Goal: Transaction & Acquisition: Purchase product/service

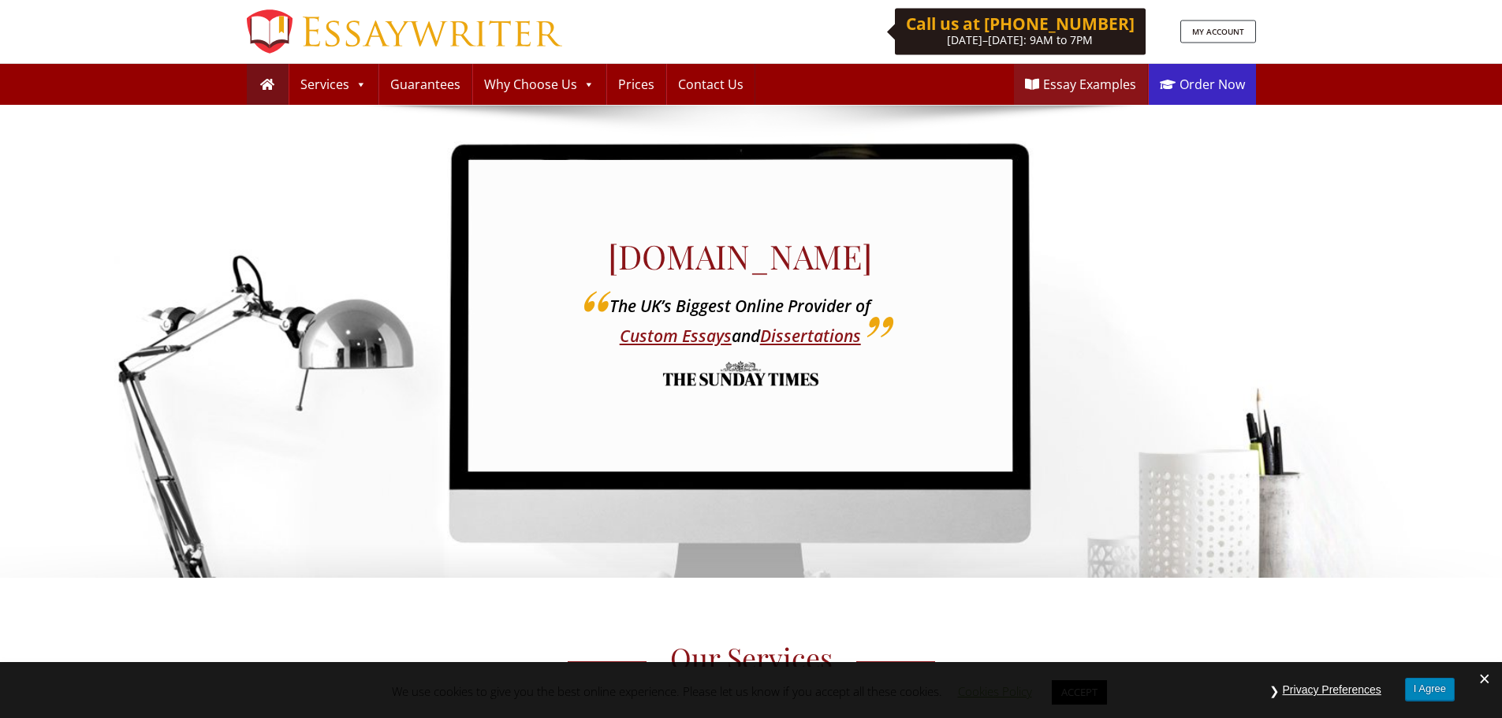
click at [1205, 87] on link "Order Now" at bounding box center [1202, 84] width 107 height 41
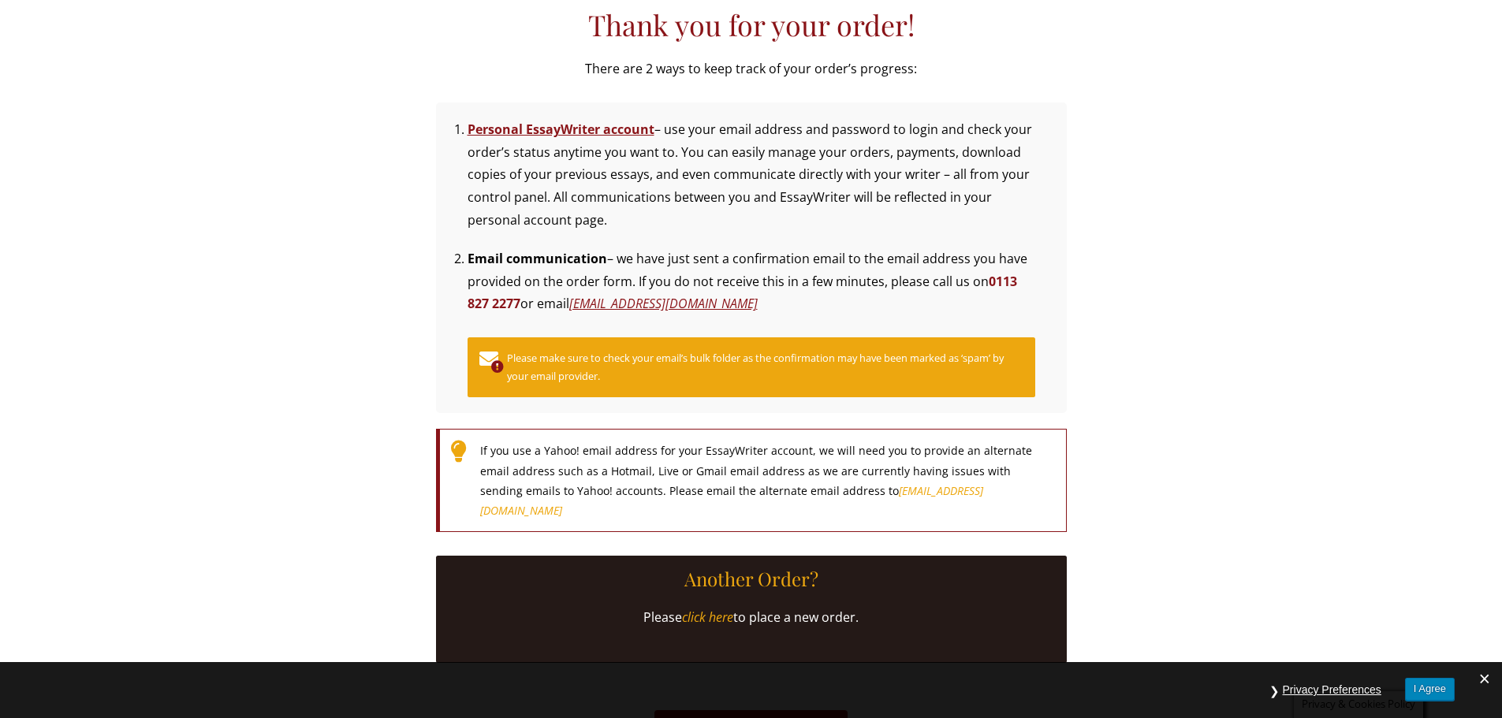
scroll to position [158, 0]
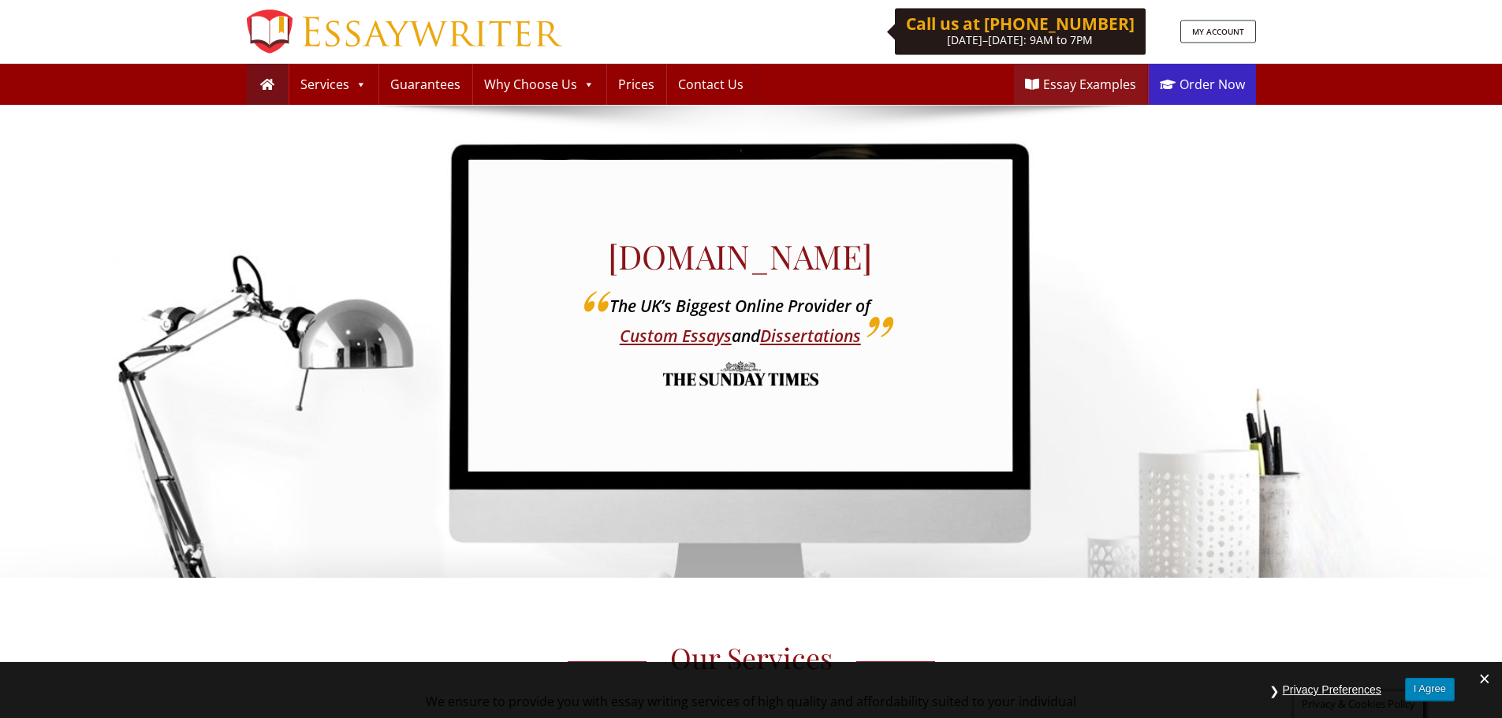
click at [1190, 88] on link "Order Now" at bounding box center [1202, 84] width 107 height 41
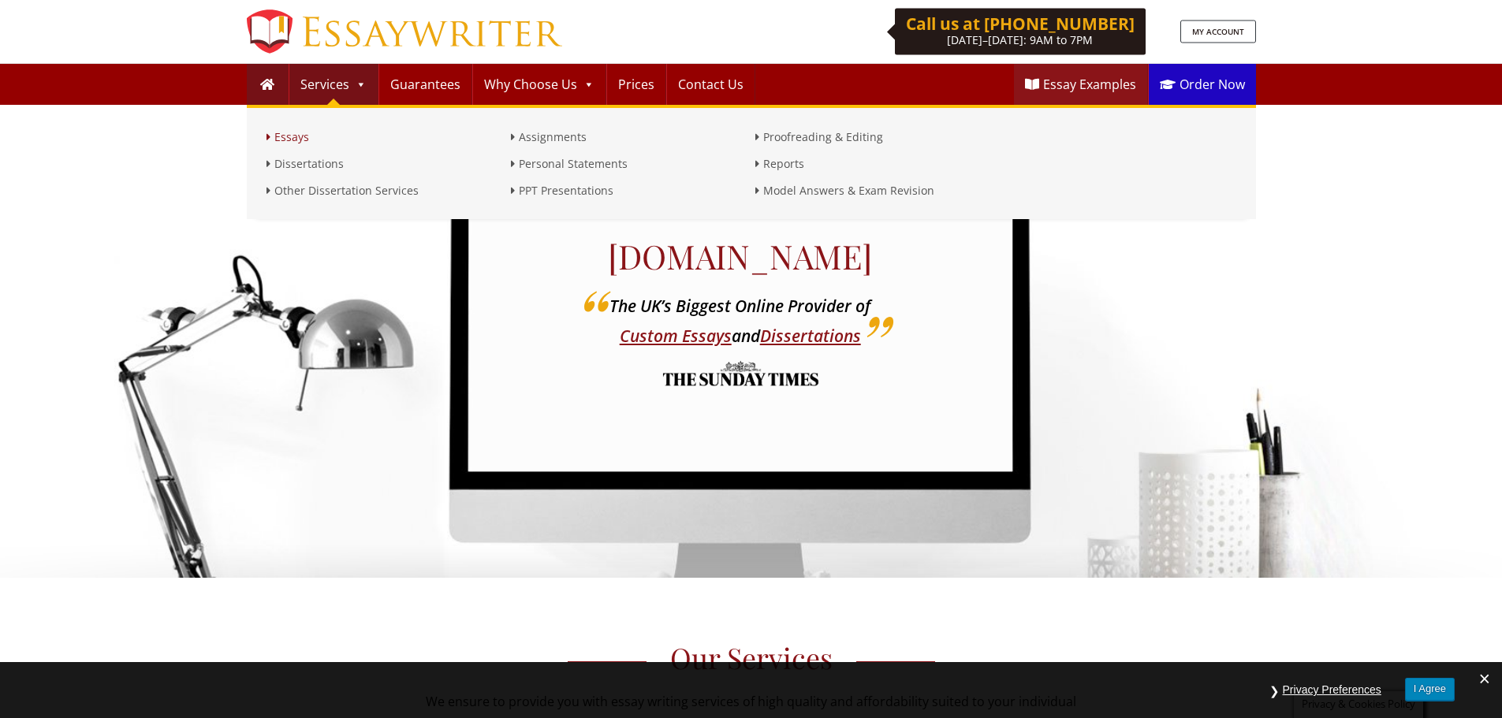
click at [299, 136] on link "Essays" at bounding box center [384, 137] width 236 height 19
click at [305, 166] on link "Dissertations" at bounding box center [384, 164] width 236 height 19
click at [319, 192] on link "Other Dissertation Services" at bounding box center [384, 190] width 236 height 19
click at [558, 133] on link "Assignments" at bounding box center [629, 137] width 236 height 19
click at [560, 167] on link "Personal Statements" at bounding box center [629, 164] width 236 height 19
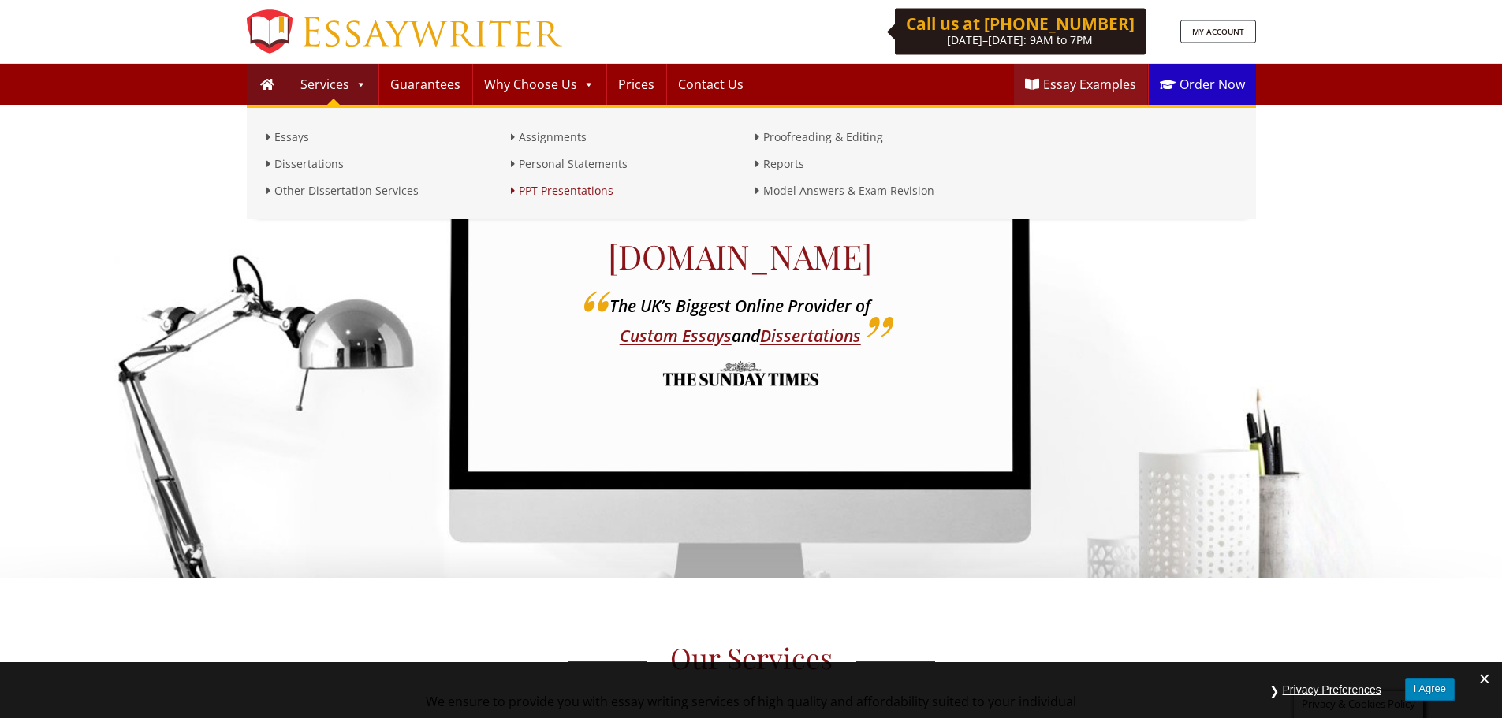
click at [569, 186] on link "PPT Presentations" at bounding box center [629, 190] width 236 height 19
click at [794, 135] on link "Proofreading & Editing" at bounding box center [873, 137] width 236 height 19
click at [788, 165] on link "Reports" at bounding box center [873, 164] width 236 height 19
click at [810, 192] on link "Model Answers & Exam Revision" at bounding box center [873, 190] width 236 height 19
click at [414, 90] on link "Guarantees" at bounding box center [425, 84] width 92 height 41
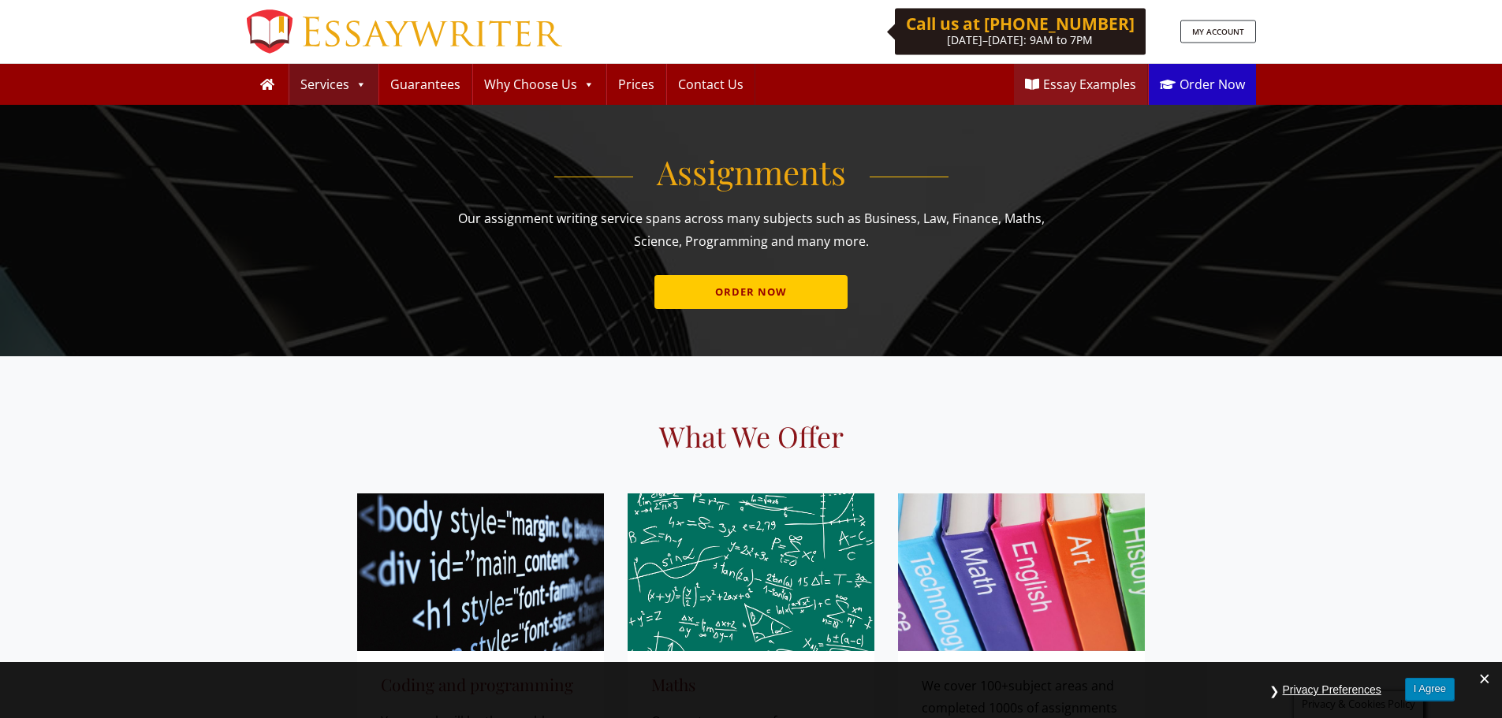
click at [779, 307] on link "ORDER NOW" at bounding box center [750, 292] width 193 height 34
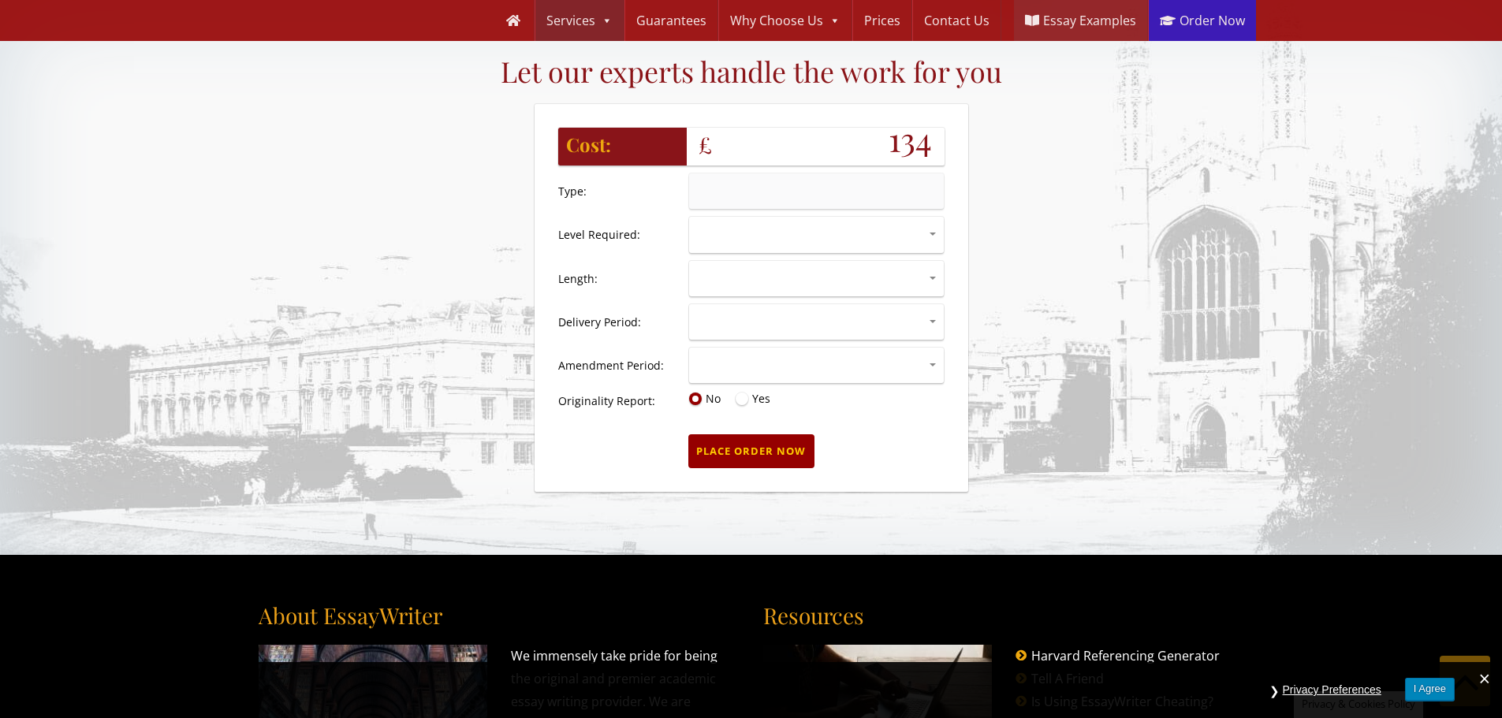
scroll to position [1700, 0]
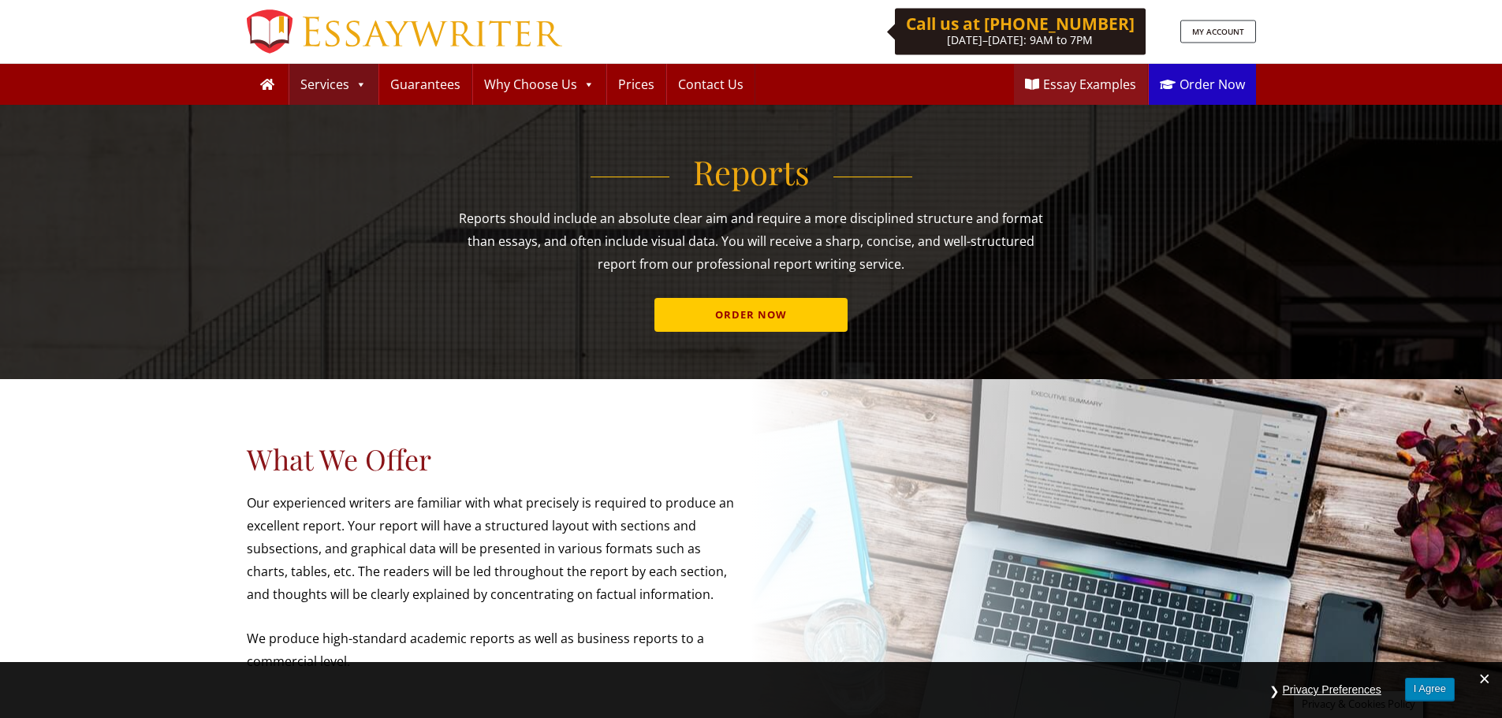
click at [798, 318] on link "ORDER NOW" at bounding box center [750, 315] width 193 height 34
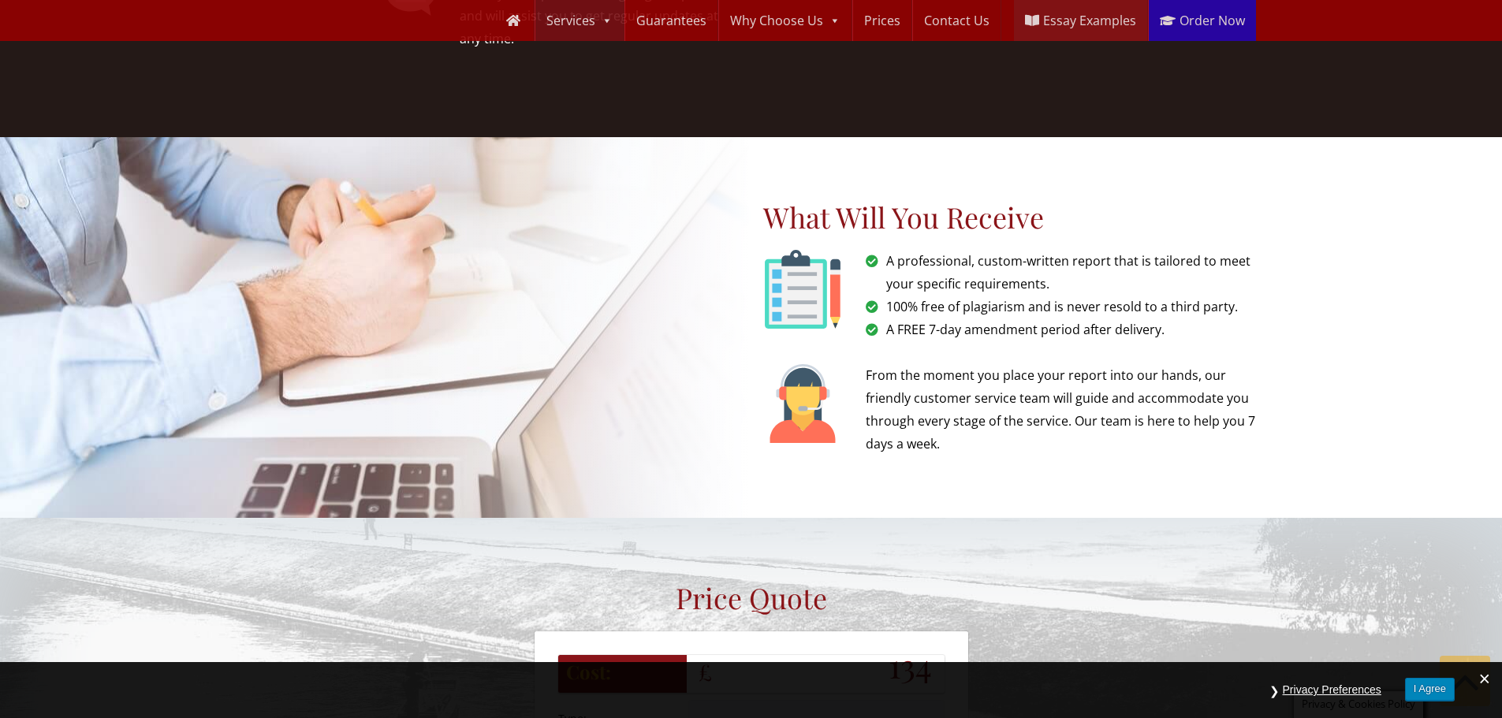
scroll to position [1382, 0]
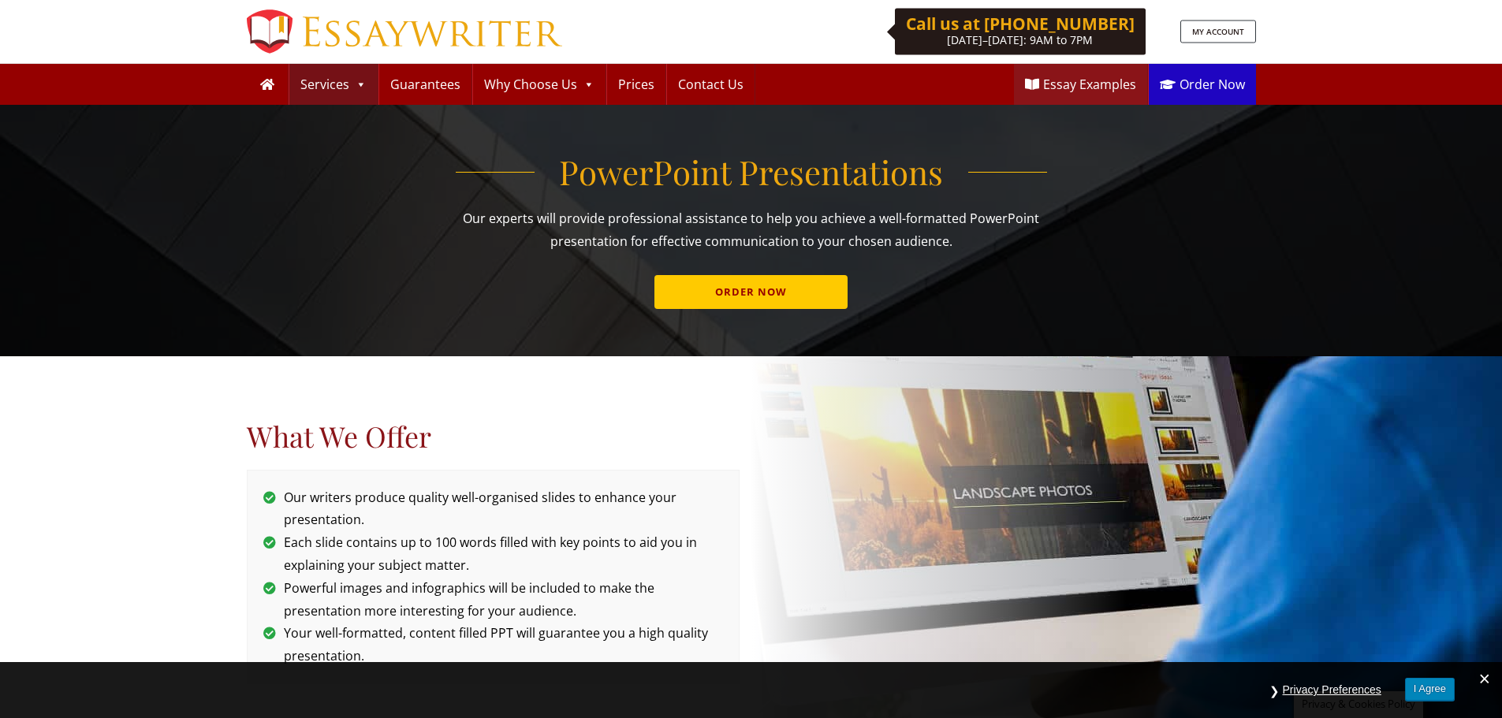
click at [790, 294] on link "ORDER NOW" at bounding box center [750, 292] width 193 height 34
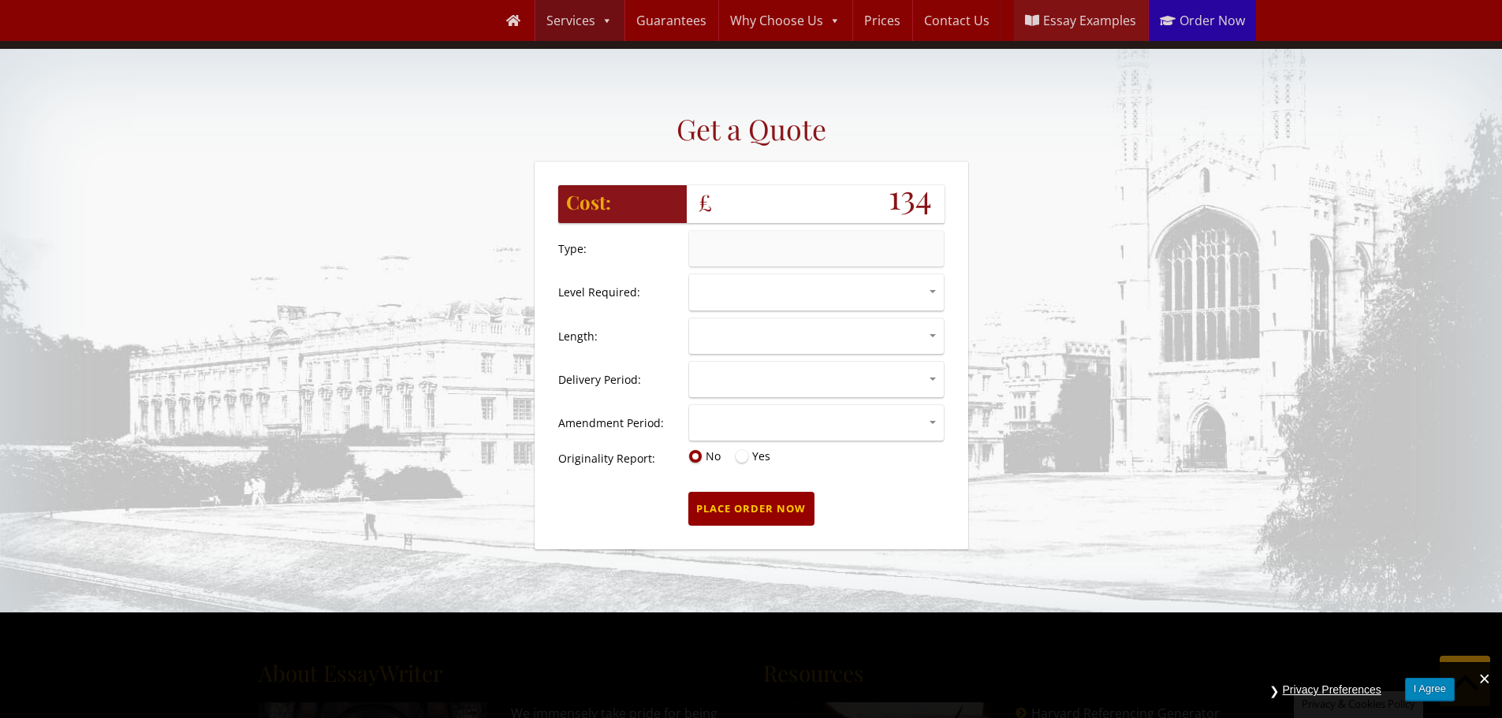
scroll to position [1198, 0]
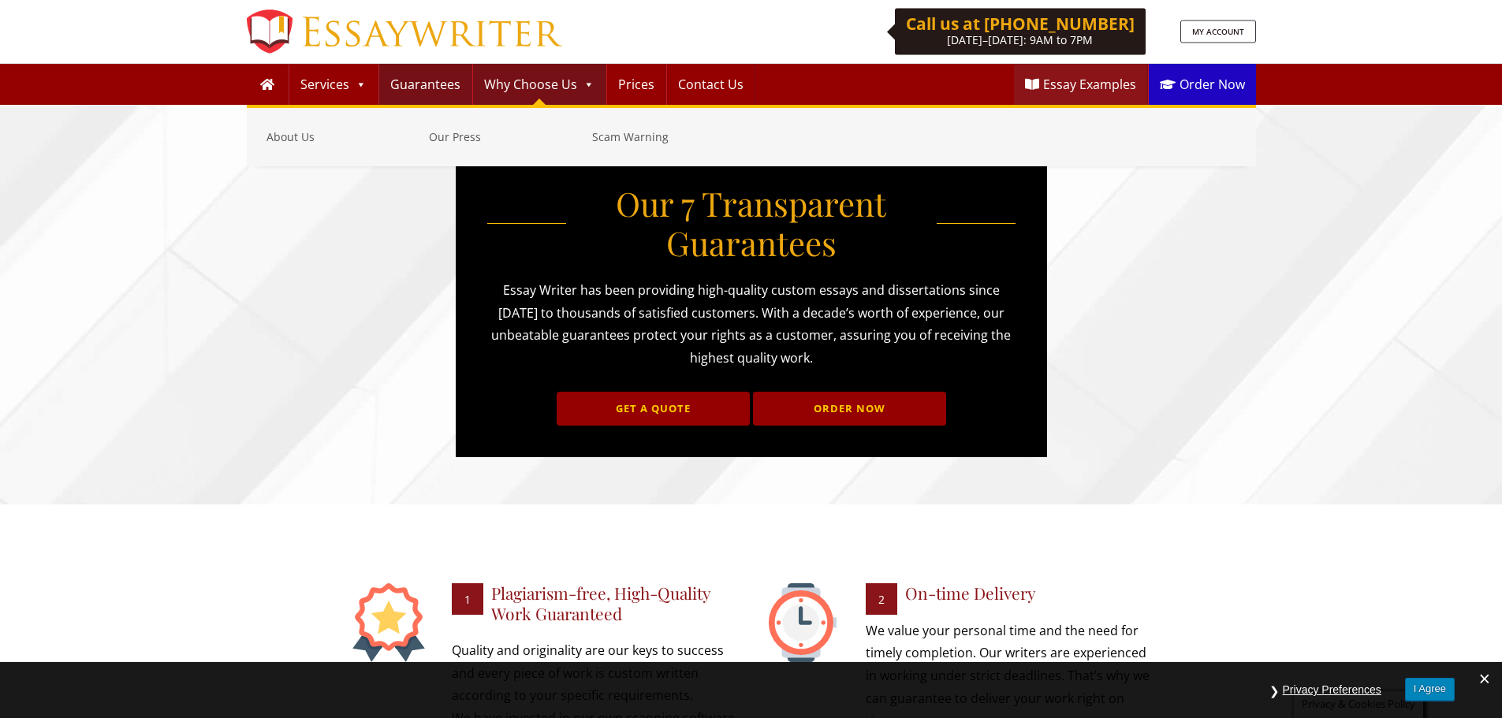
click at [522, 88] on link "Why Choose Us" at bounding box center [539, 84] width 132 height 41
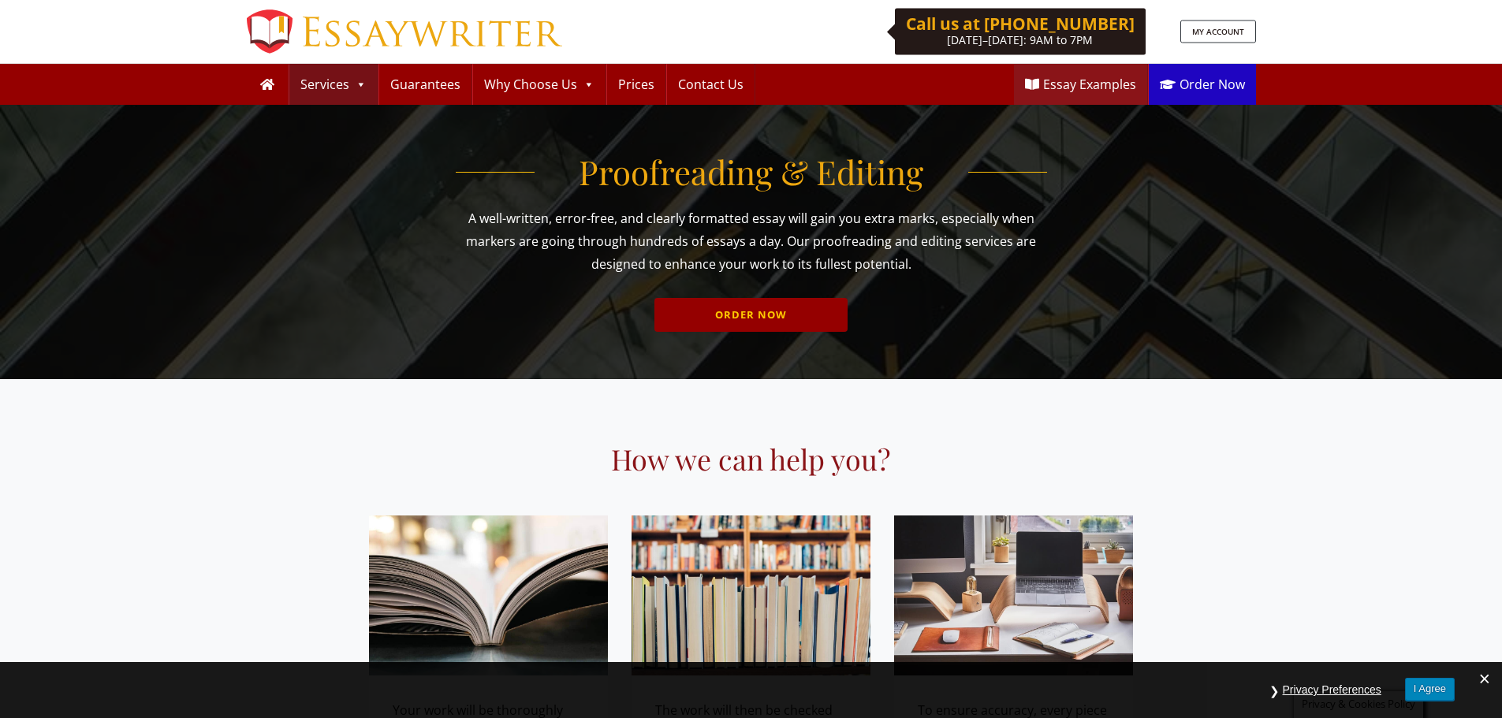
click at [790, 294] on div "Proofreading & Editing A well-written, error-free, and clearly formatted essay …" at bounding box center [751, 242] width 591 height 180
click at [798, 318] on link "ORDER NOW" at bounding box center [750, 315] width 193 height 34
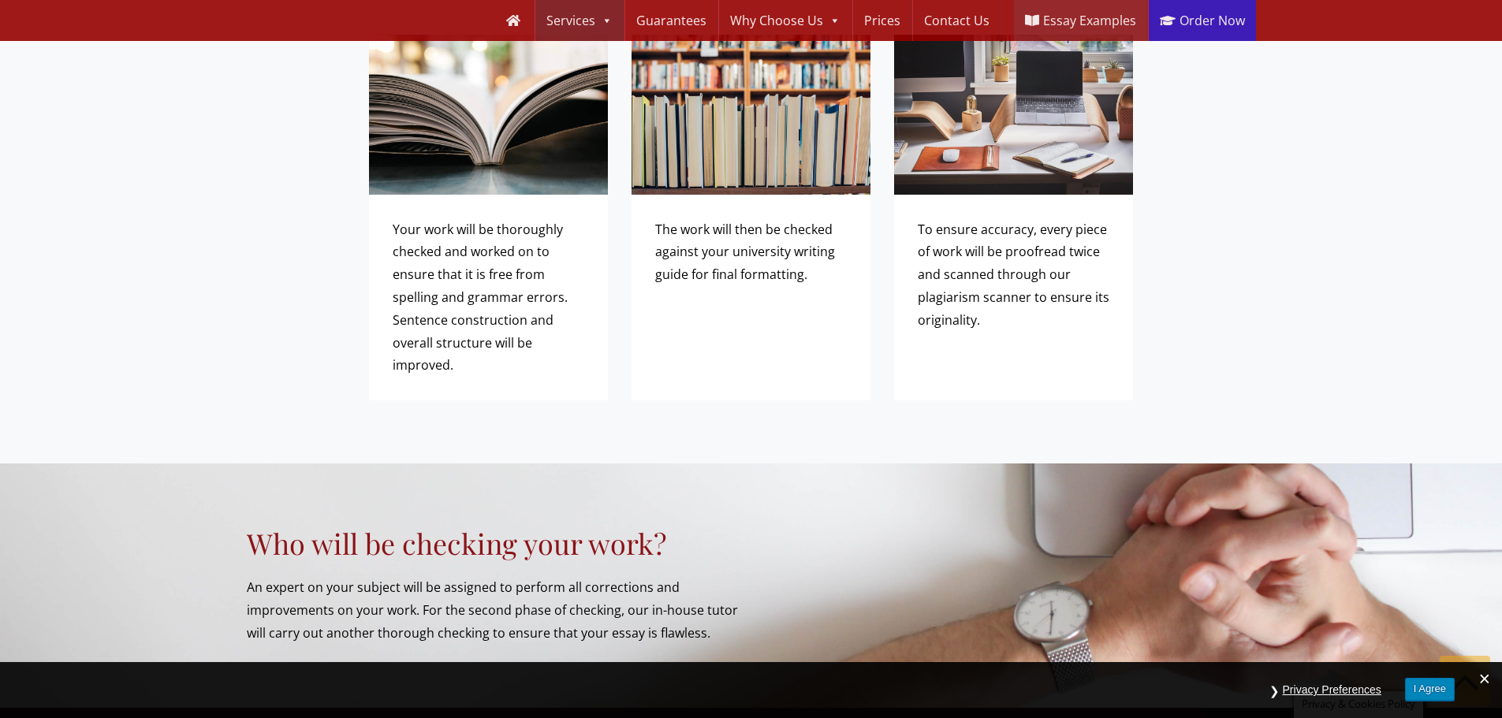
scroll to position [829, 0]
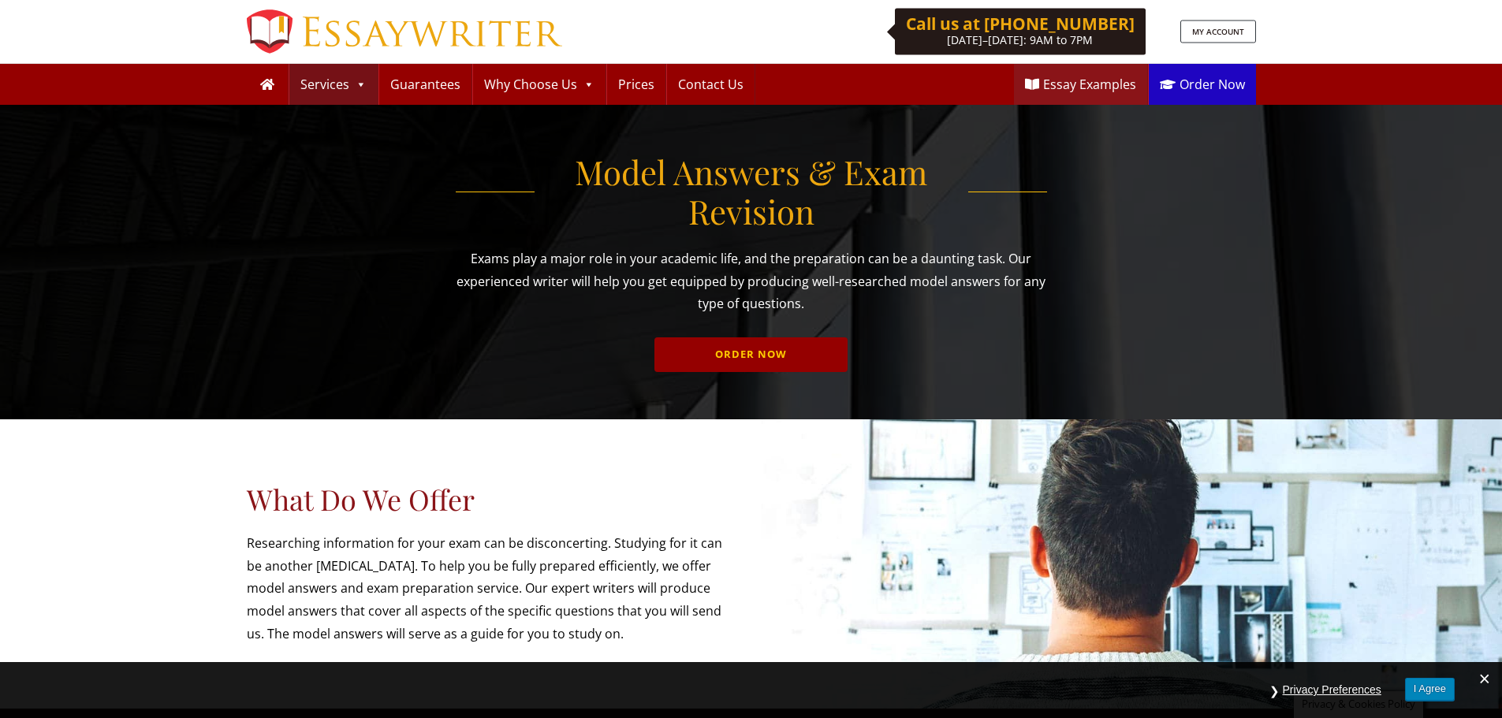
click at [798, 318] on div "Model Answers & Exam Revision Exams play a major role in your academic life, an…" at bounding box center [751, 262] width 591 height 220
drag, startPoint x: 798, startPoint y: 319, endPoint x: 799, endPoint y: 343, distance: 23.7
click at [798, 322] on div "Model Answers & Exam Revision Exams play a major role in your academic life, an…" at bounding box center [751, 262] width 591 height 220
click at [799, 343] on link "ORDER NOW" at bounding box center [750, 354] width 193 height 34
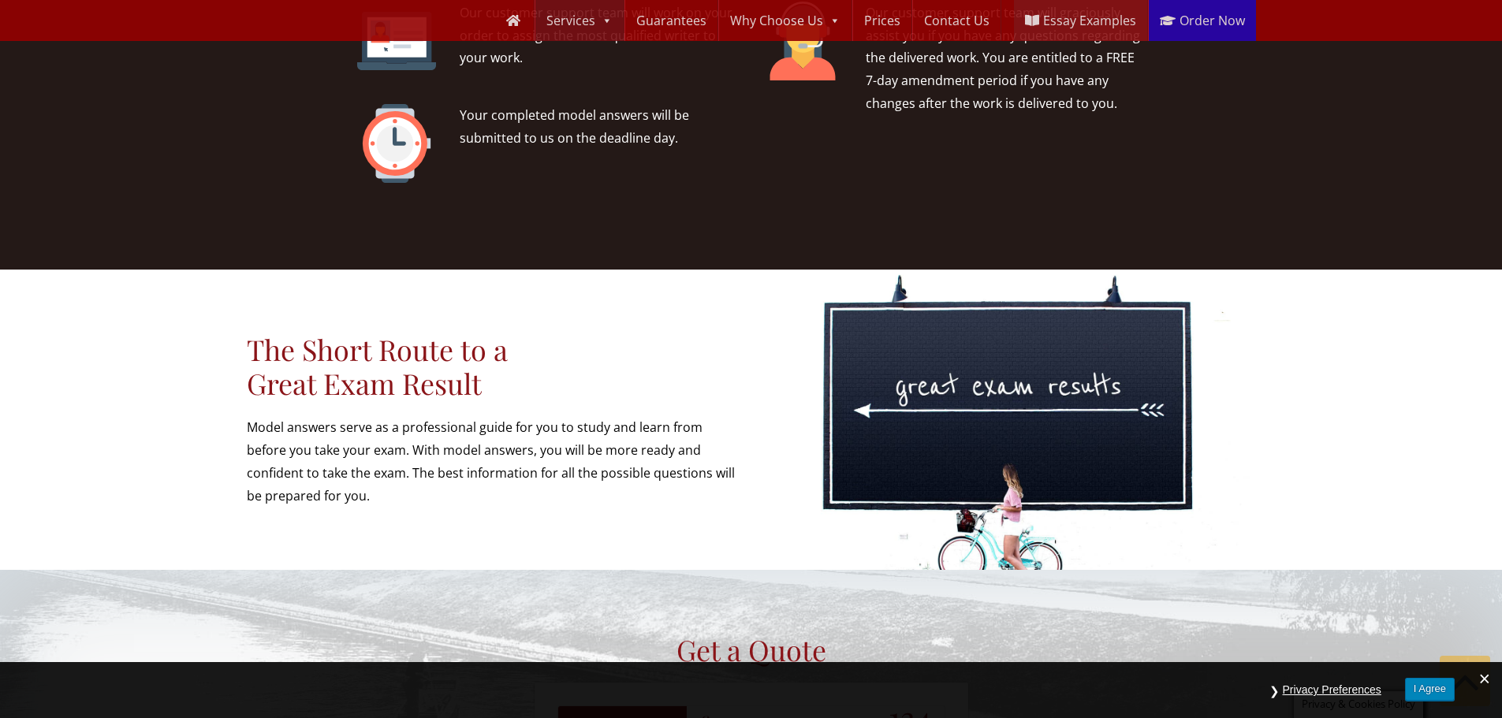
scroll to position [1173, 0]
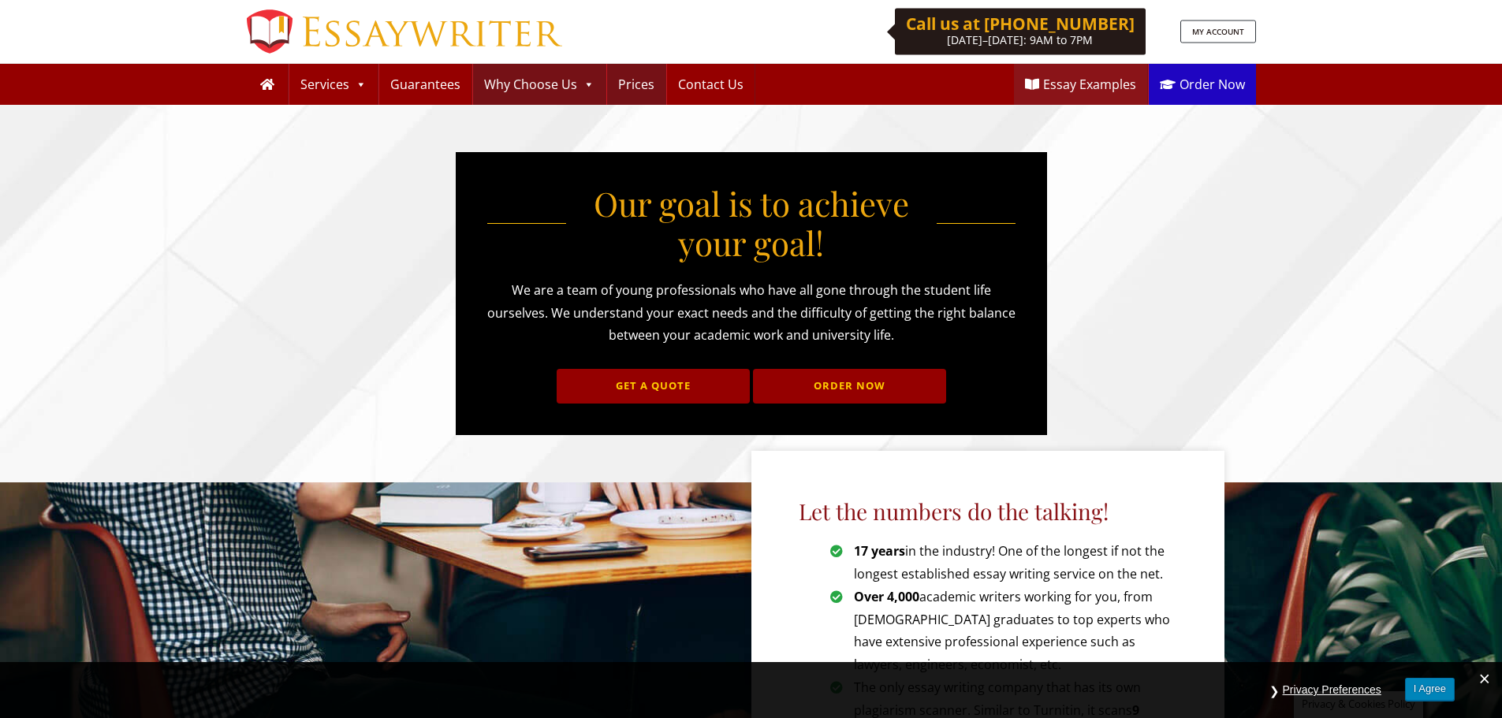
click at [642, 95] on link "Prices" at bounding box center [636, 84] width 58 height 41
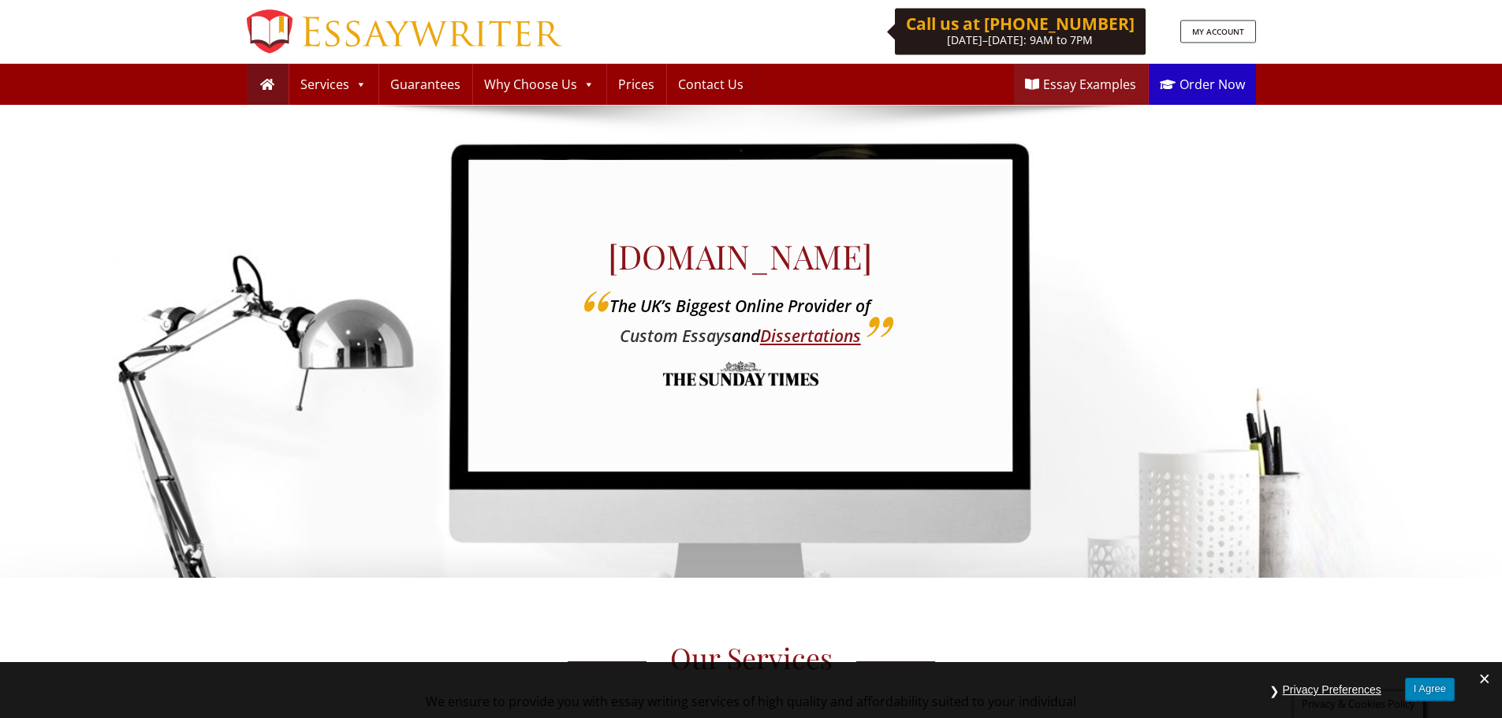
drag, startPoint x: 703, startPoint y: 334, endPoint x: 730, endPoint y: 336, distance: 26.8
click at [703, 334] on link "Custom Essays" at bounding box center [676, 336] width 112 height 22
click at [823, 331] on link "Dissertations" at bounding box center [810, 336] width 101 height 22
click at [1077, 82] on link "Essay Examples" at bounding box center [1080, 84] width 133 height 41
click at [1212, 33] on link "MY ACCOUNT" at bounding box center [1218, 31] width 76 height 23
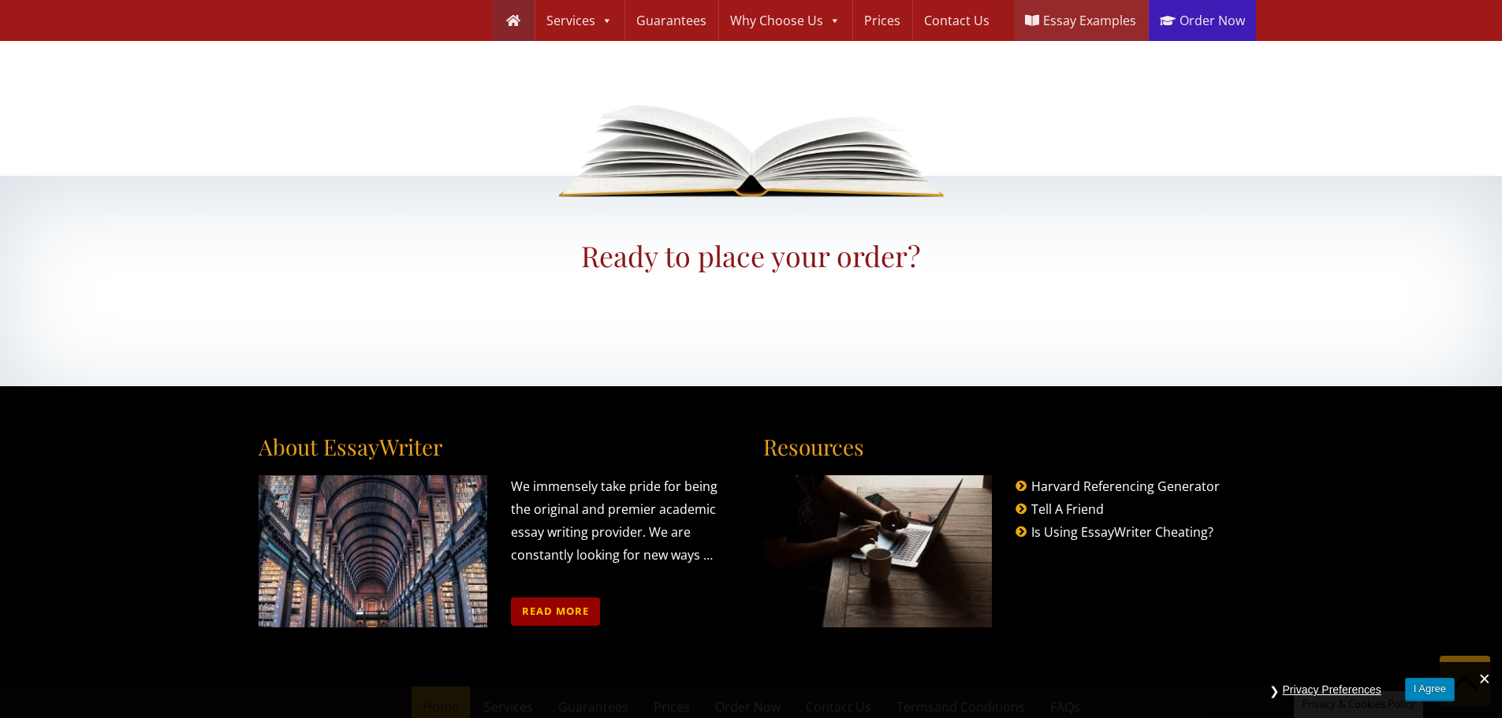
scroll to position [1806, 0]
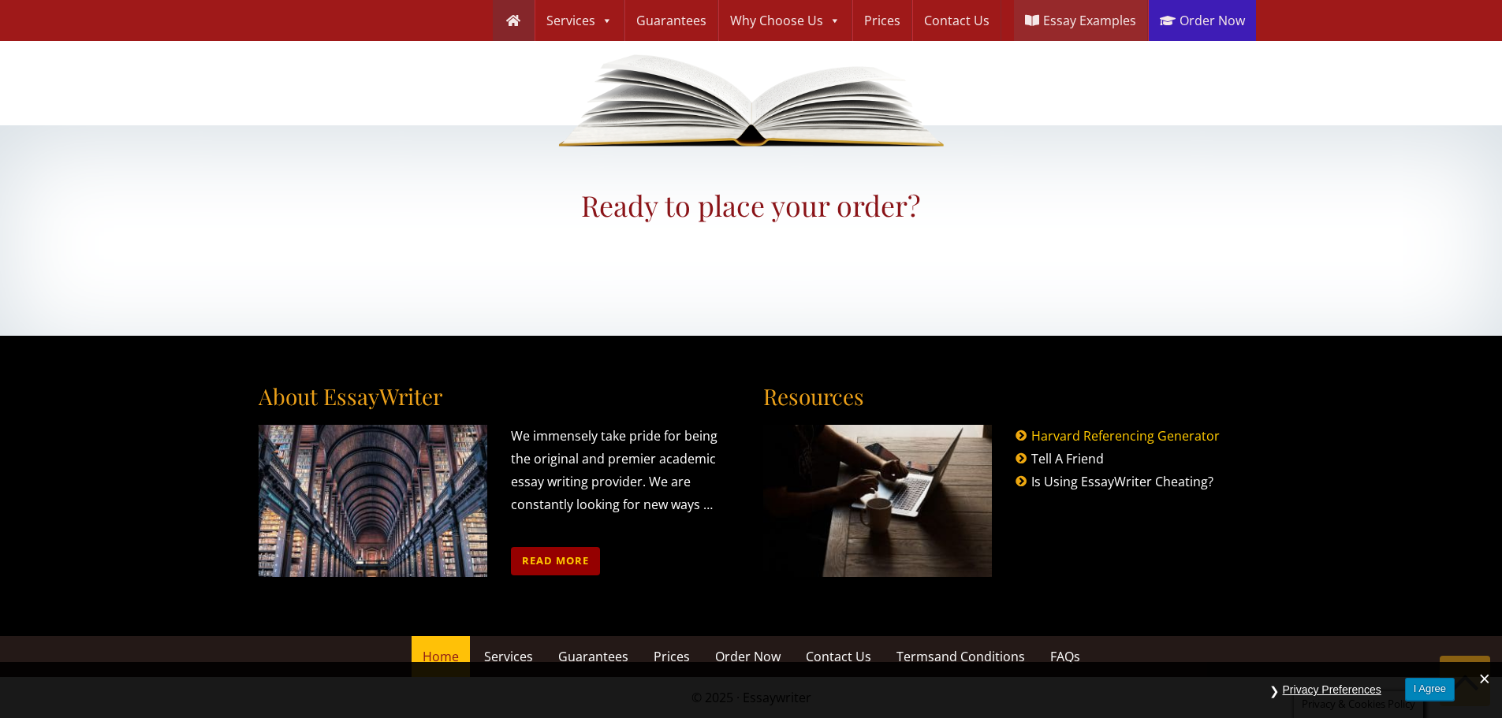
click at [1095, 432] on link "Harvard Referencing Generator" at bounding box center [1125, 435] width 188 height 17
click at [1083, 459] on link "Tell A Friend" at bounding box center [1067, 458] width 73 height 17
click at [1096, 481] on link "Is Using EssayWriter Cheating?" at bounding box center [1122, 481] width 182 height 17
click at [568, 556] on link "Read more" at bounding box center [555, 561] width 89 height 28
click at [1056, 650] on span "FAQs" at bounding box center [1065, 656] width 30 height 17
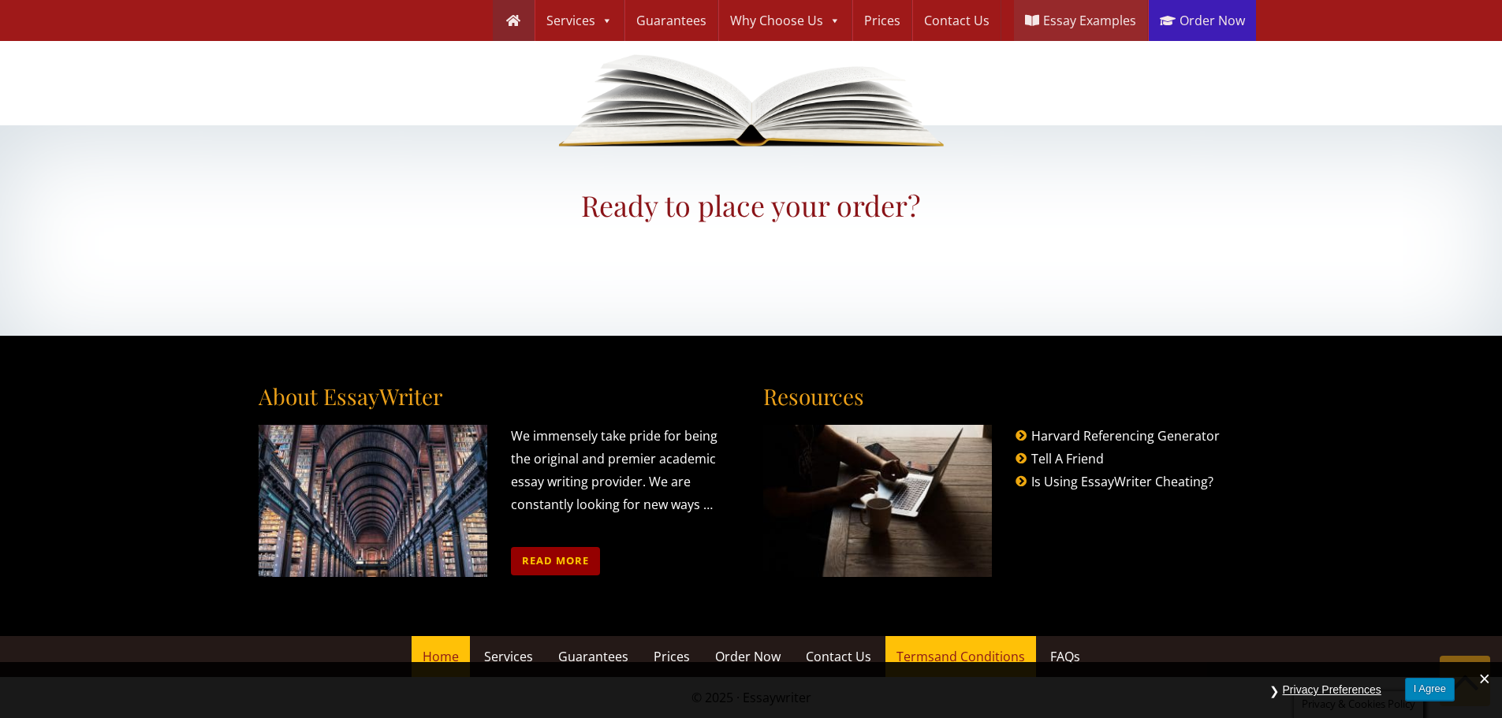
click at [961, 651] on span "and Conditions" at bounding box center [979, 656] width 91 height 17
click at [842, 654] on span "Contact Us" at bounding box center [838, 656] width 65 height 17
click at [761, 654] on span "Order Now" at bounding box center [747, 656] width 65 height 17
click at [667, 654] on span "Prices" at bounding box center [672, 656] width 36 height 17
click at [605, 651] on span "Guarantees" at bounding box center [593, 656] width 70 height 17
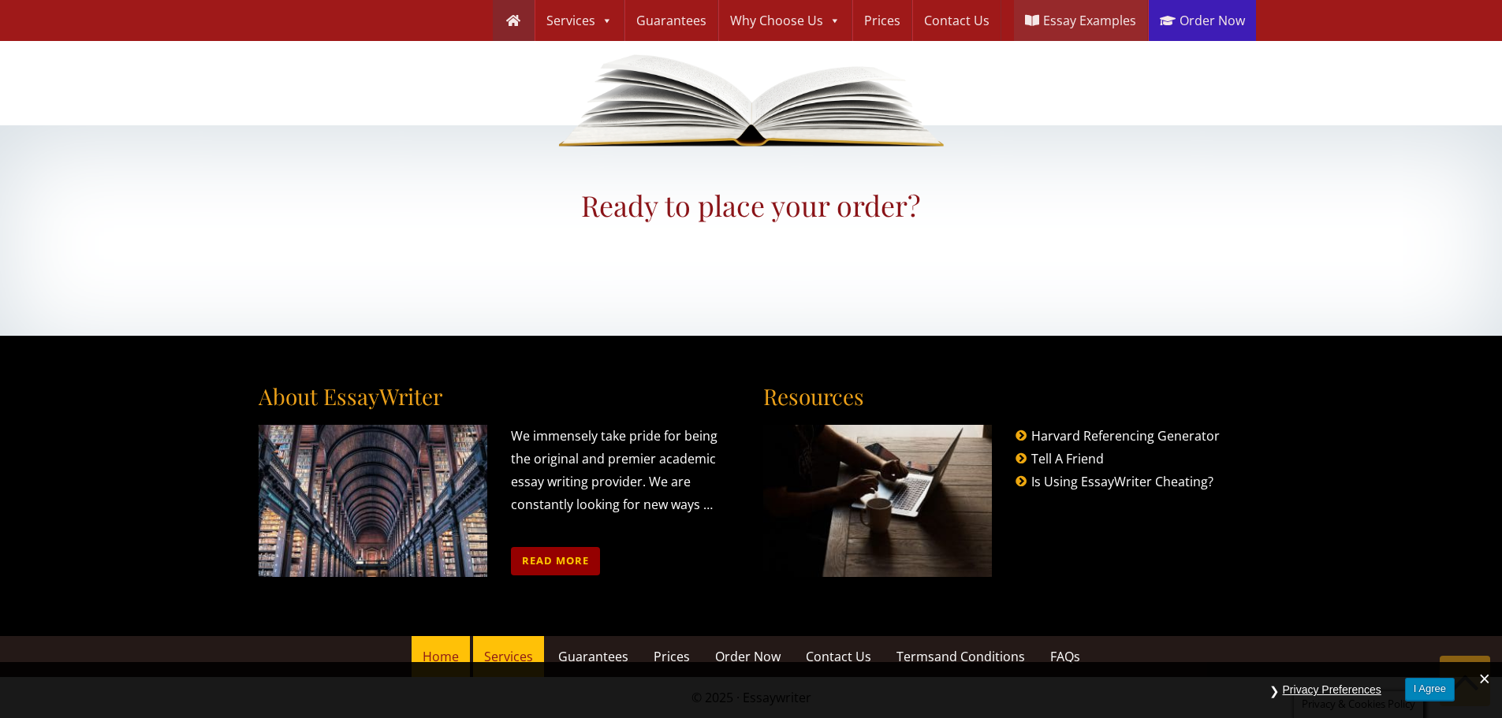
click at [520, 643] on link "Services" at bounding box center [508, 656] width 71 height 41
click at [438, 648] on span "Home" at bounding box center [441, 656] width 36 height 17
click at [1429, 693] on button "I Agree" at bounding box center [1430, 689] width 50 height 23
click at [1344, 690] on button "Privacy Preferences" at bounding box center [1332, 690] width 114 height 24
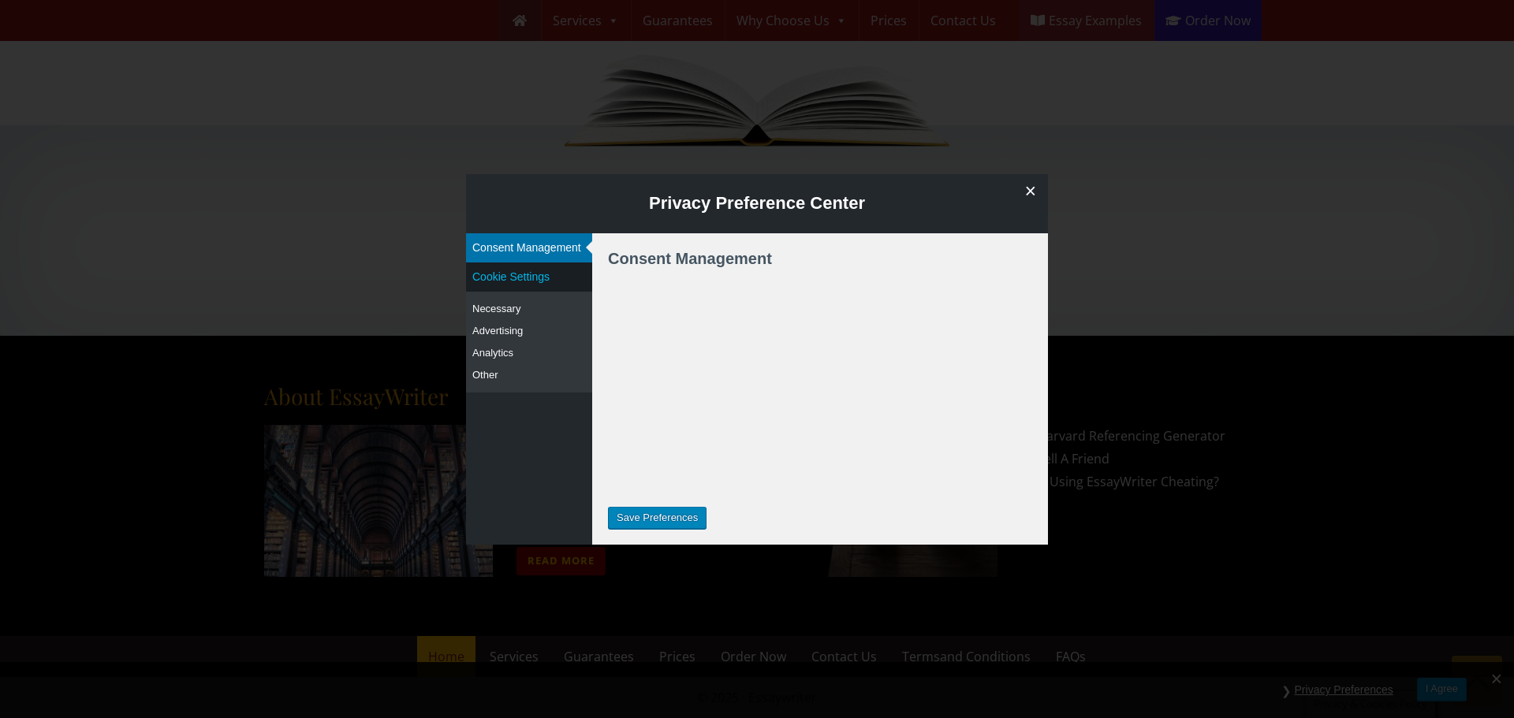
click at [526, 263] on button "Cookie Settings" at bounding box center [529, 277] width 126 height 29
click at [508, 312] on button "Necessary" at bounding box center [529, 309] width 126 height 22
click at [507, 325] on button "Advertising" at bounding box center [529, 331] width 126 height 22
click at [505, 341] on button "Advertising" at bounding box center [529, 331] width 126 height 22
click at [501, 362] on button "Analytics" at bounding box center [529, 353] width 126 height 22
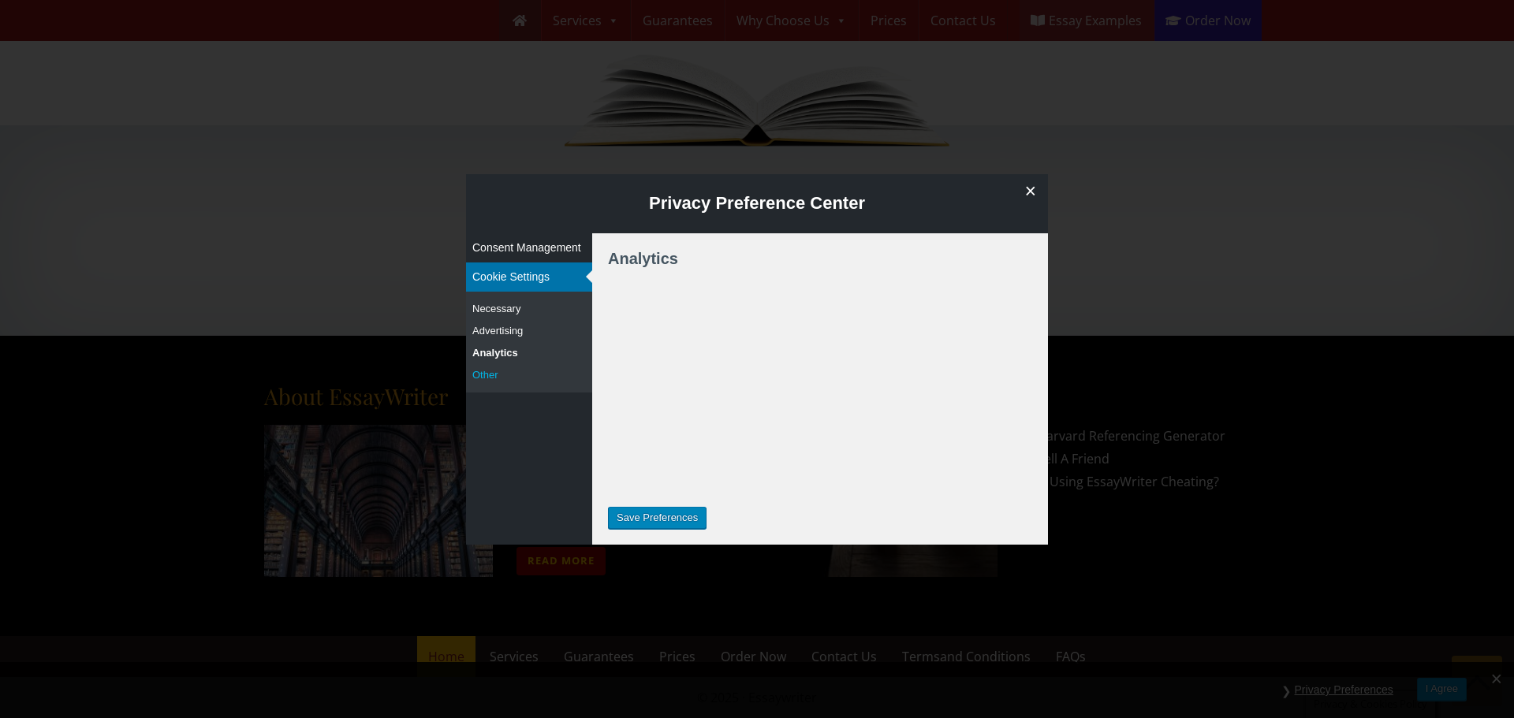
click at [493, 377] on button "Other" at bounding box center [529, 375] width 126 height 22
click at [491, 356] on button "Analytics" at bounding box center [529, 353] width 126 height 22
click at [493, 331] on button "Advertising" at bounding box center [529, 331] width 126 height 22
click at [489, 302] on button "Necessary" at bounding box center [529, 309] width 126 height 22
click at [497, 271] on button "Cookie Settings" at bounding box center [529, 277] width 126 height 29
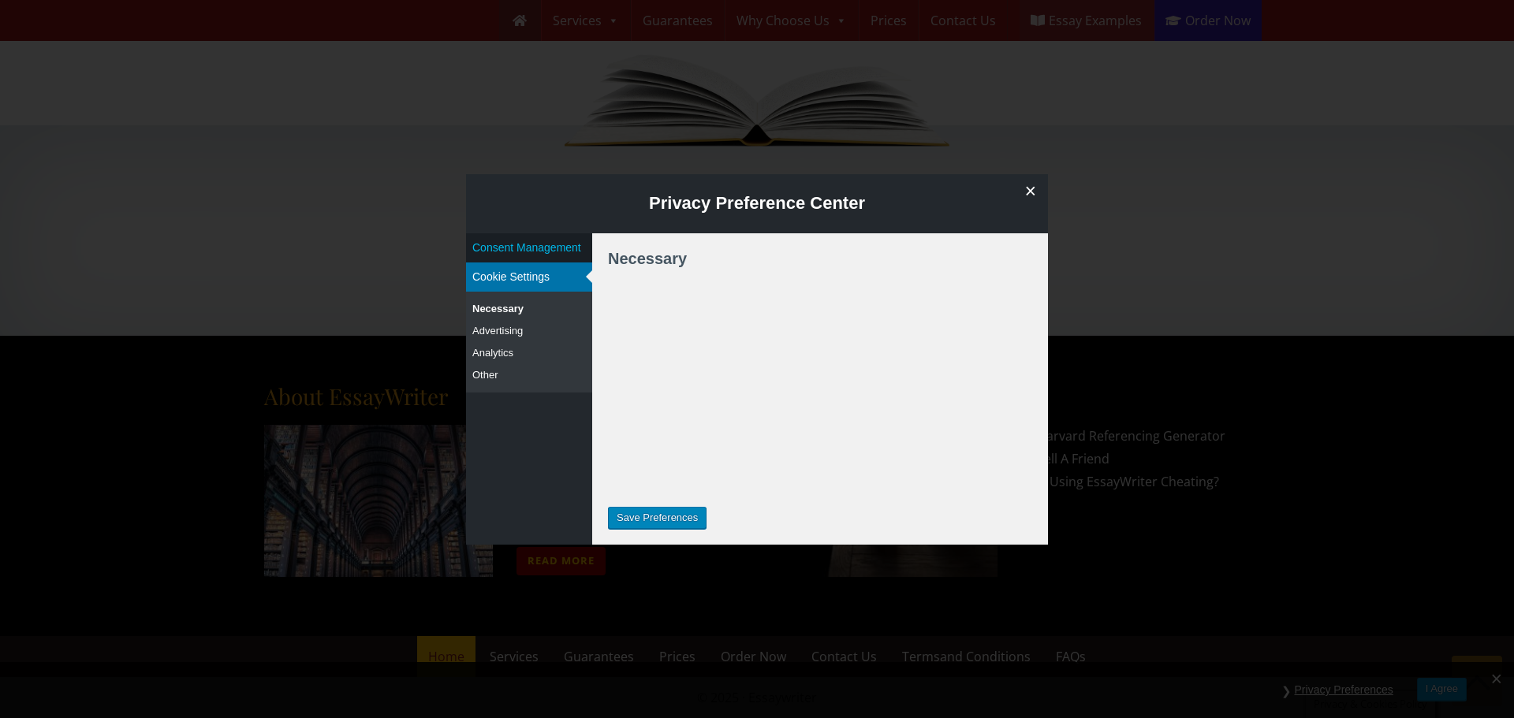
click at [507, 248] on button "Consent Management" at bounding box center [529, 247] width 126 height 29
click at [830, 315] on div at bounding box center [820, 387] width 424 height 207
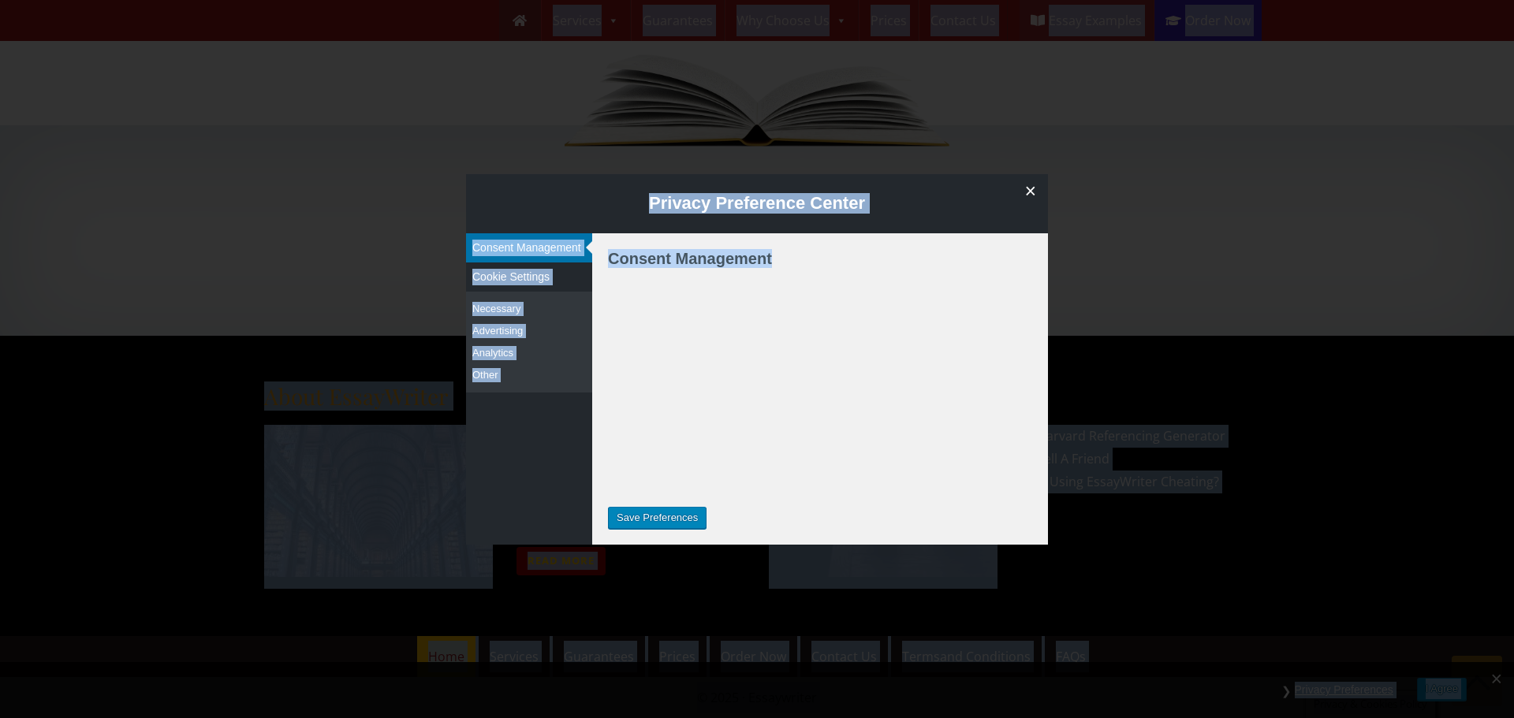
click at [804, 355] on div at bounding box center [820, 387] width 424 height 207
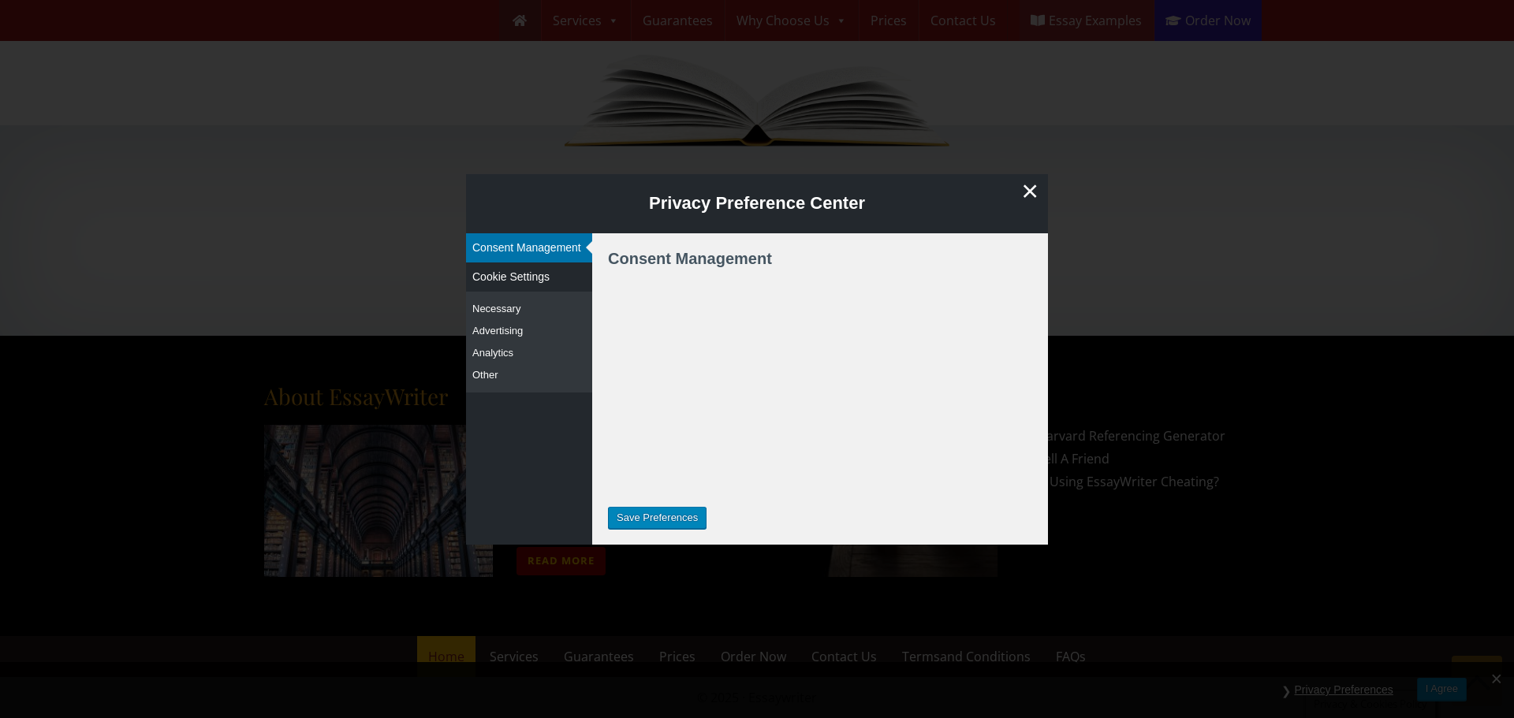
click at [1026, 191] on span at bounding box center [1029, 191] width 35 height 34
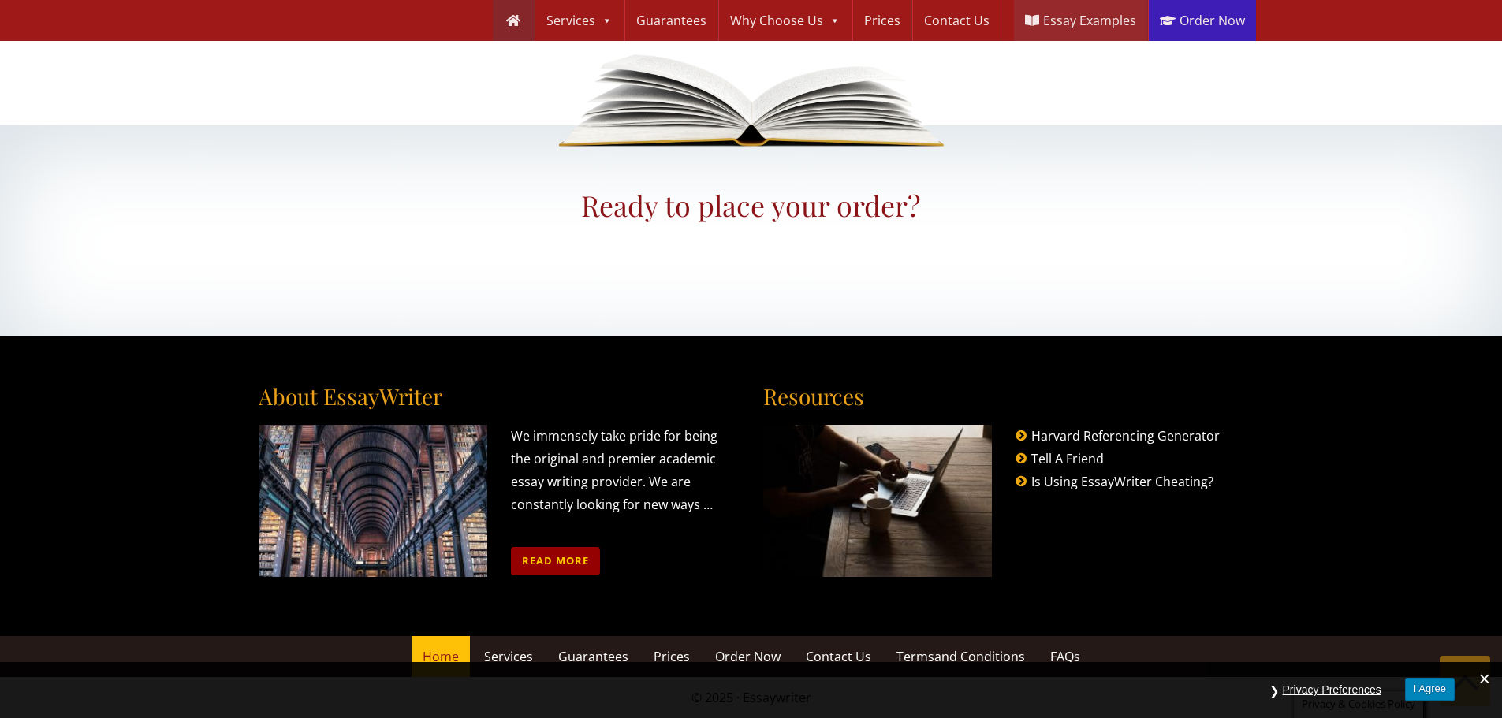
click at [1316, 692] on button "Privacy Preferences" at bounding box center [1332, 690] width 114 height 24
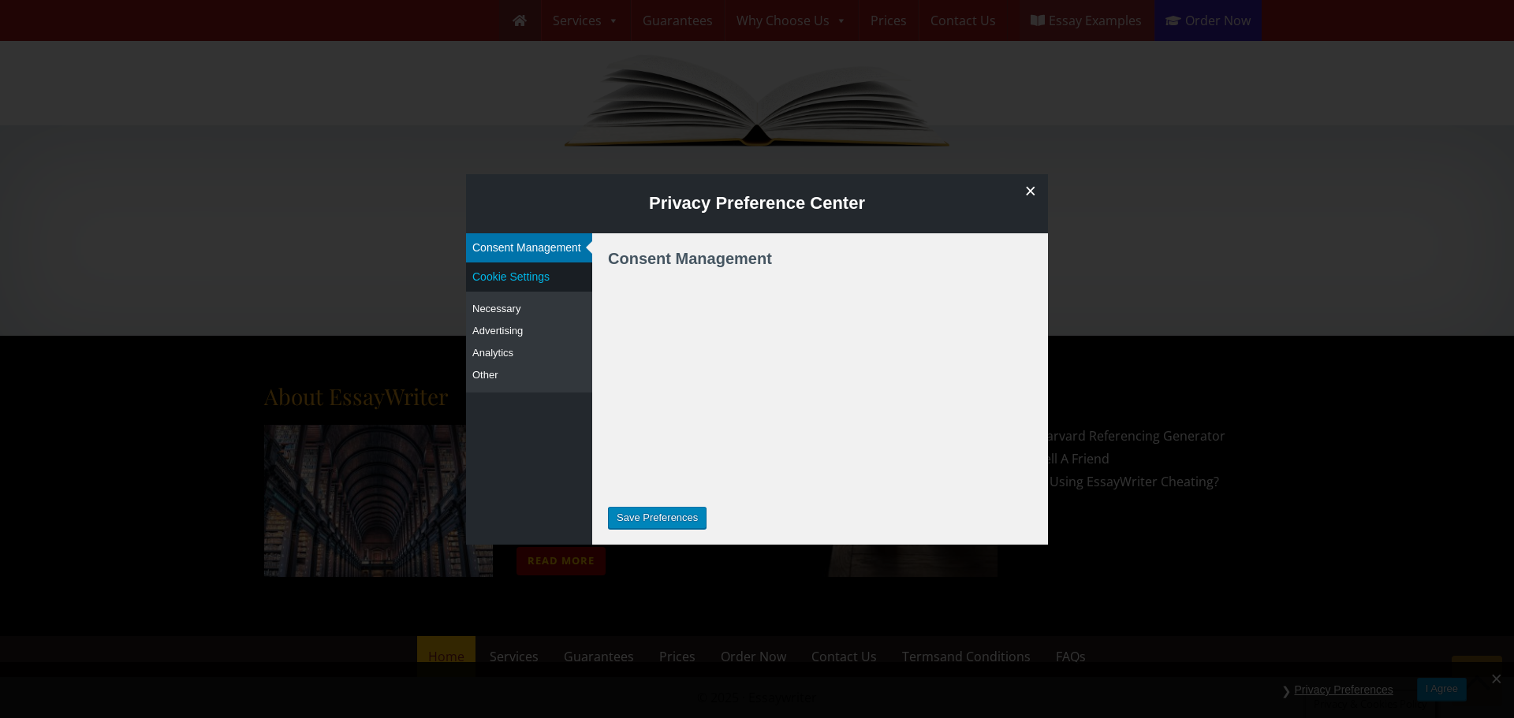
click at [512, 280] on button "Cookie Settings" at bounding box center [529, 277] width 126 height 29
click at [667, 318] on div at bounding box center [820, 387] width 424 height 207
click at [668, 319] on div at bounding box center [820, 387] width 424 height 207
click at [649, 263] on h4 "Necessary" at bounding box center [651, 258] width 87 height 19
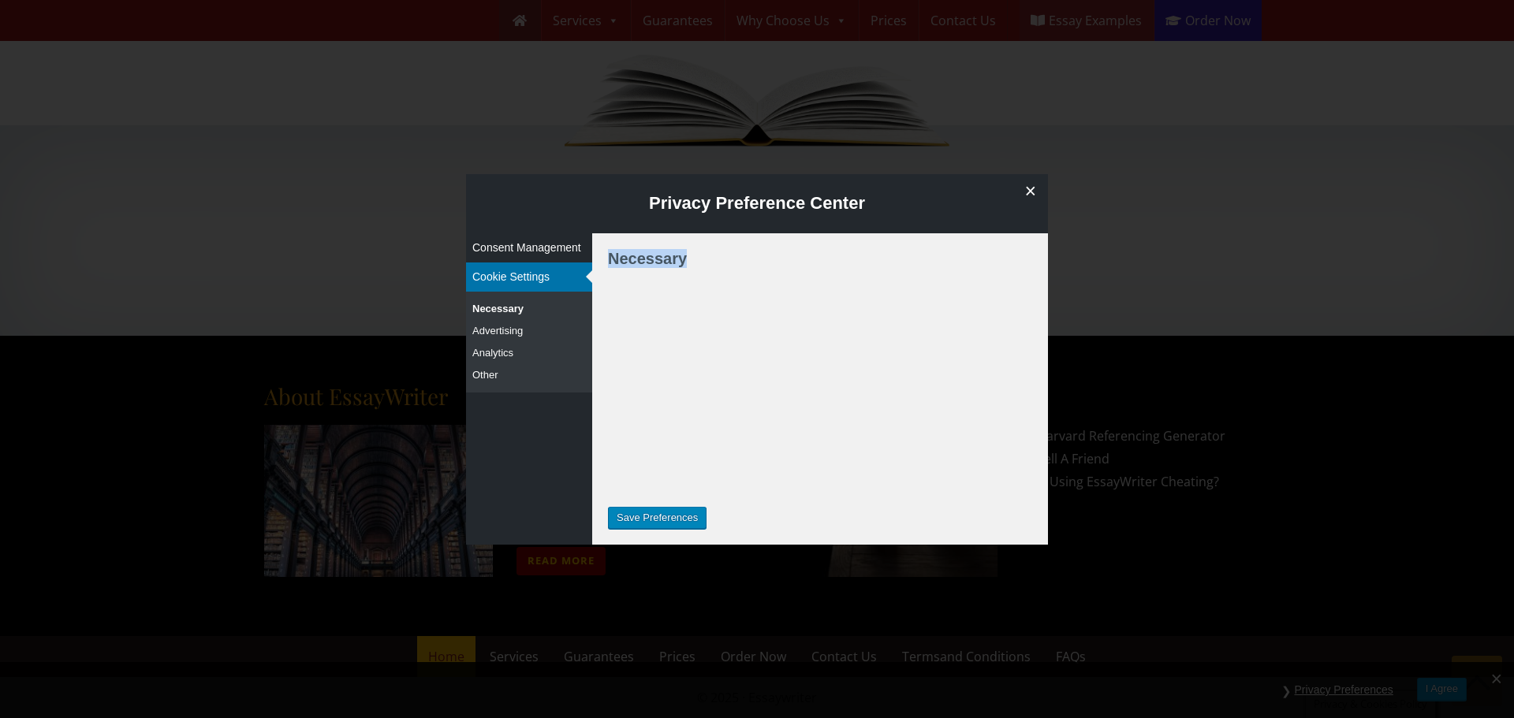
click at [649, 263] on h4 "Necessary" at bounding box center [651, 258] width 87 height 19
click at [539, 249] on button "Consent Management" at bounding box center [529, 247] width 126 height 29
click at [646, 523] on input "Save Preferences" at bounding box center [657, 518] width 99 height 22
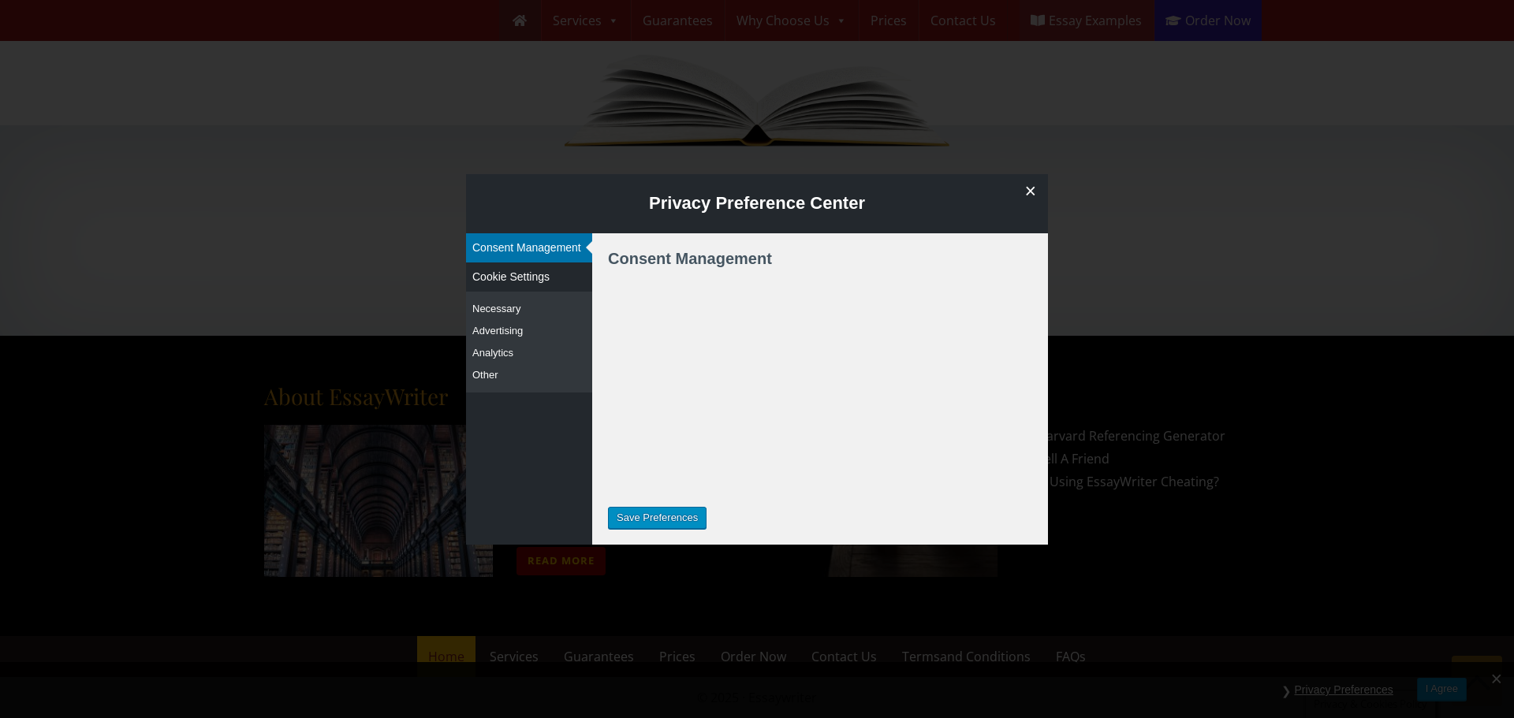
click at [651, 519] on input "Save Preferences" at bounding box center [657, 518] width 99 height 22
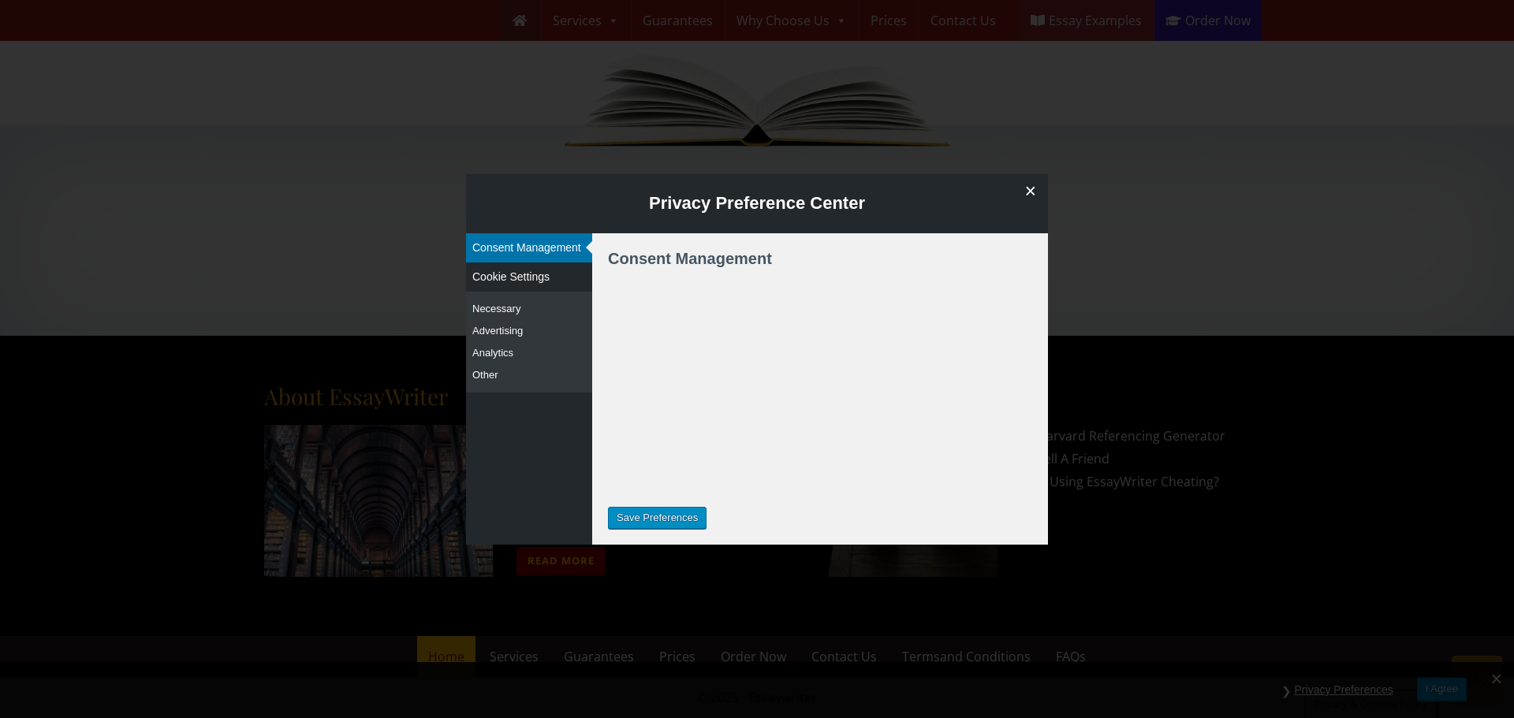
click at [651, 519] on input "Save Preferences" at bounding box center [657, 518] width 99 height 22
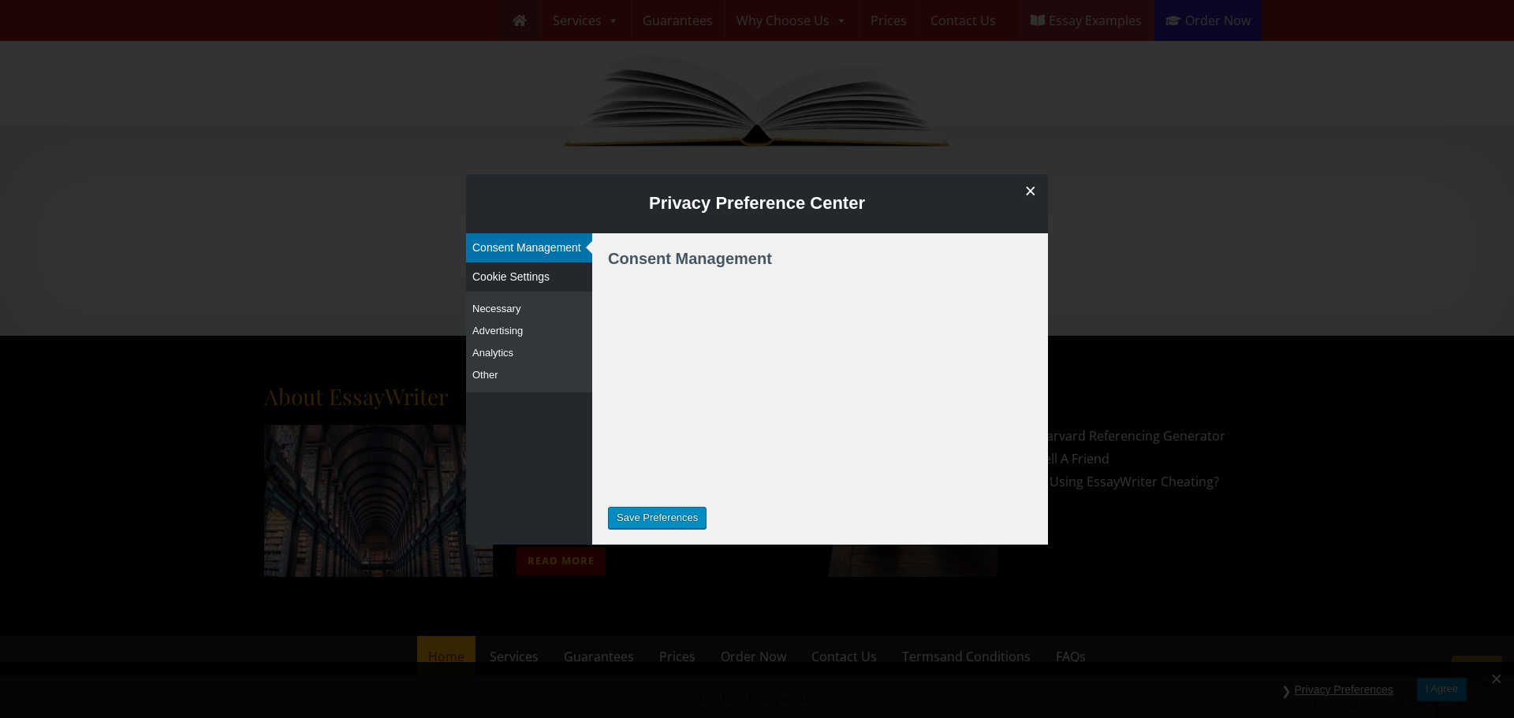
click at [651, 519] on input "Save Preferences" at bounding box center [657, 518] width 99 height 22
click at [485, 379] on button "Other" at bounding box center [529, 375] width 126 height 22
click at [491, 352] on button "Analytics" at bounding box center [529, 353] width 126 height 22
click at [495, 327] on button "Advertising" at bounding box center [529, 331] width 126 height 22
click at [498, 304] on button "Necessary" at bounding box center [529, 309] width 126 height 22
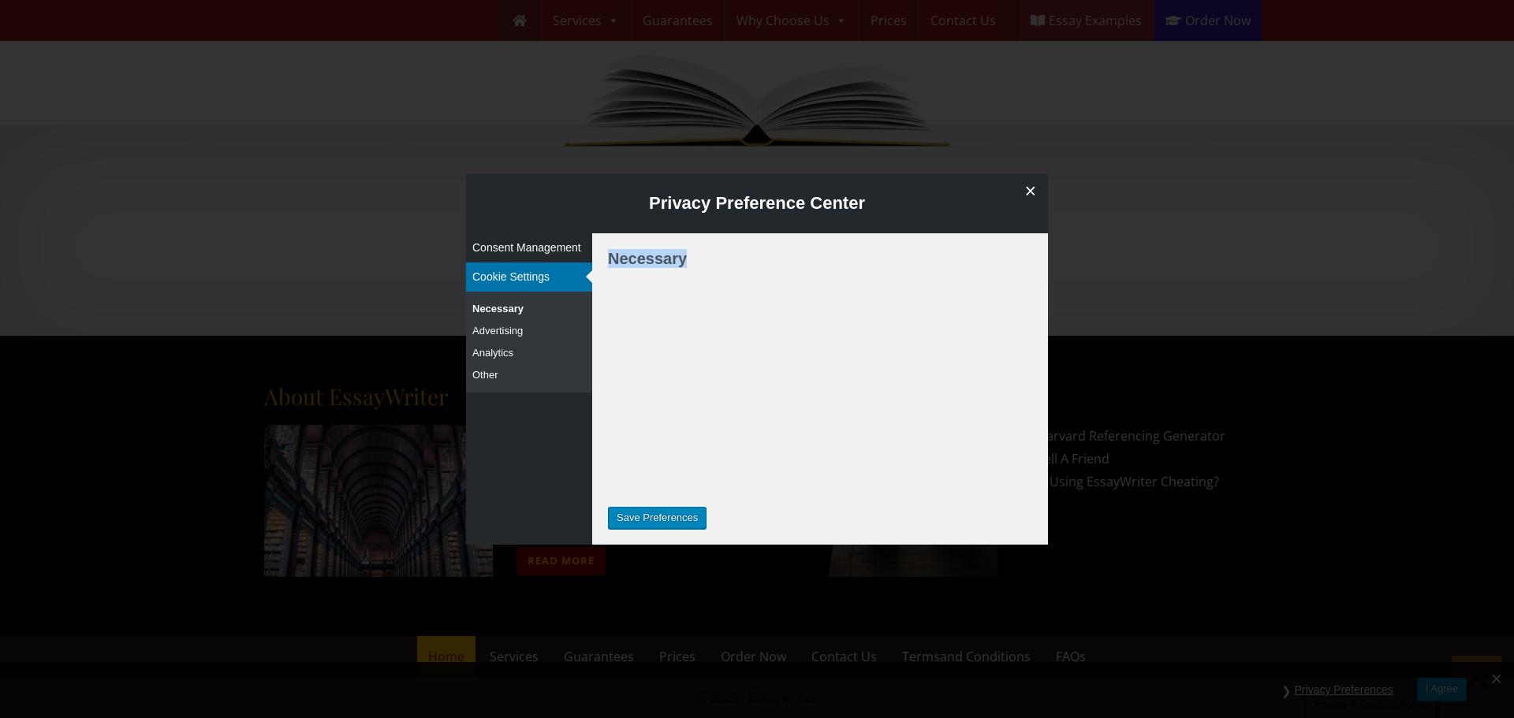
click at [501, 275] on button "Cookie Settings" at bounding box center [529, 277] width 126 height 29
click at [506, 247] on button "Consent Management" at bounding box center [529, 247] width 126 height 29
click at [1027, 187] on span at bounding box center [1029, 191] width 35 height 34
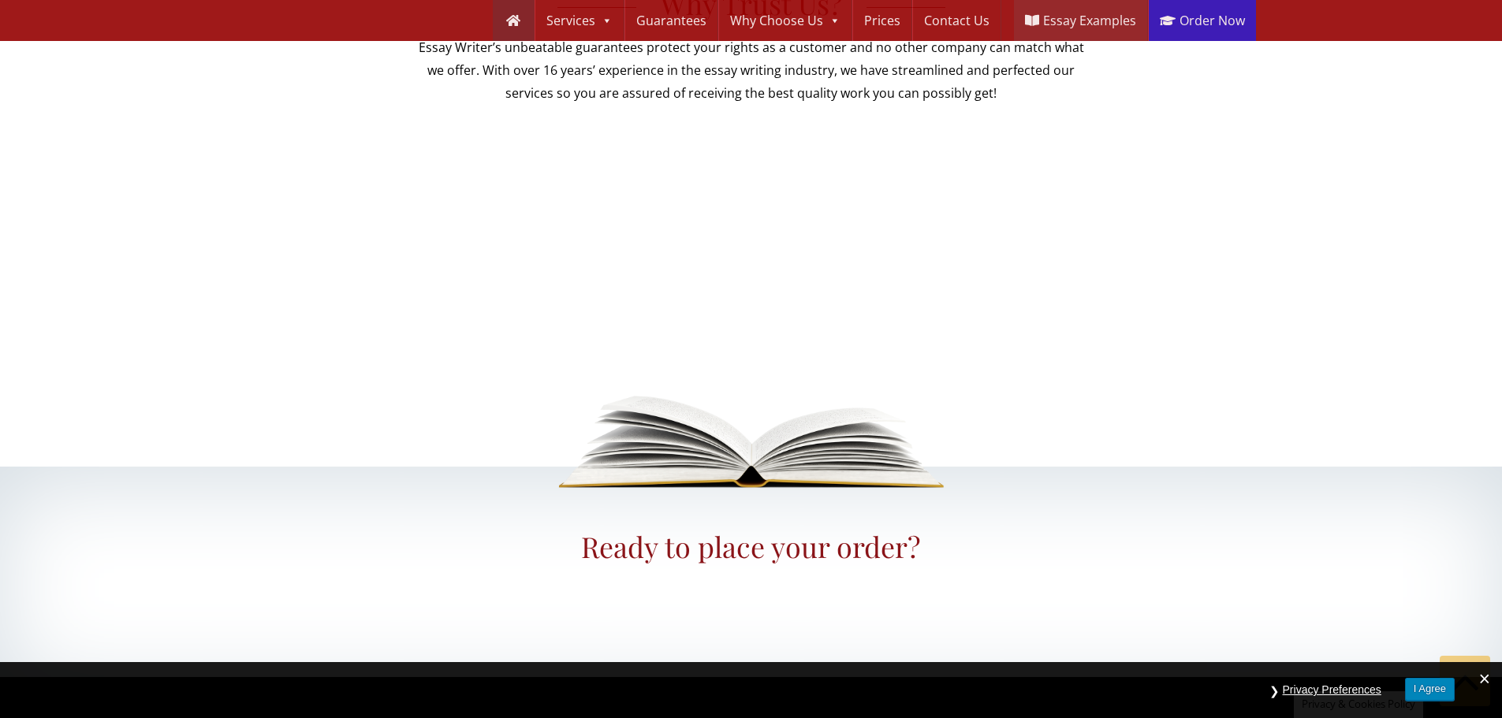
scroll to position [1333, 0]
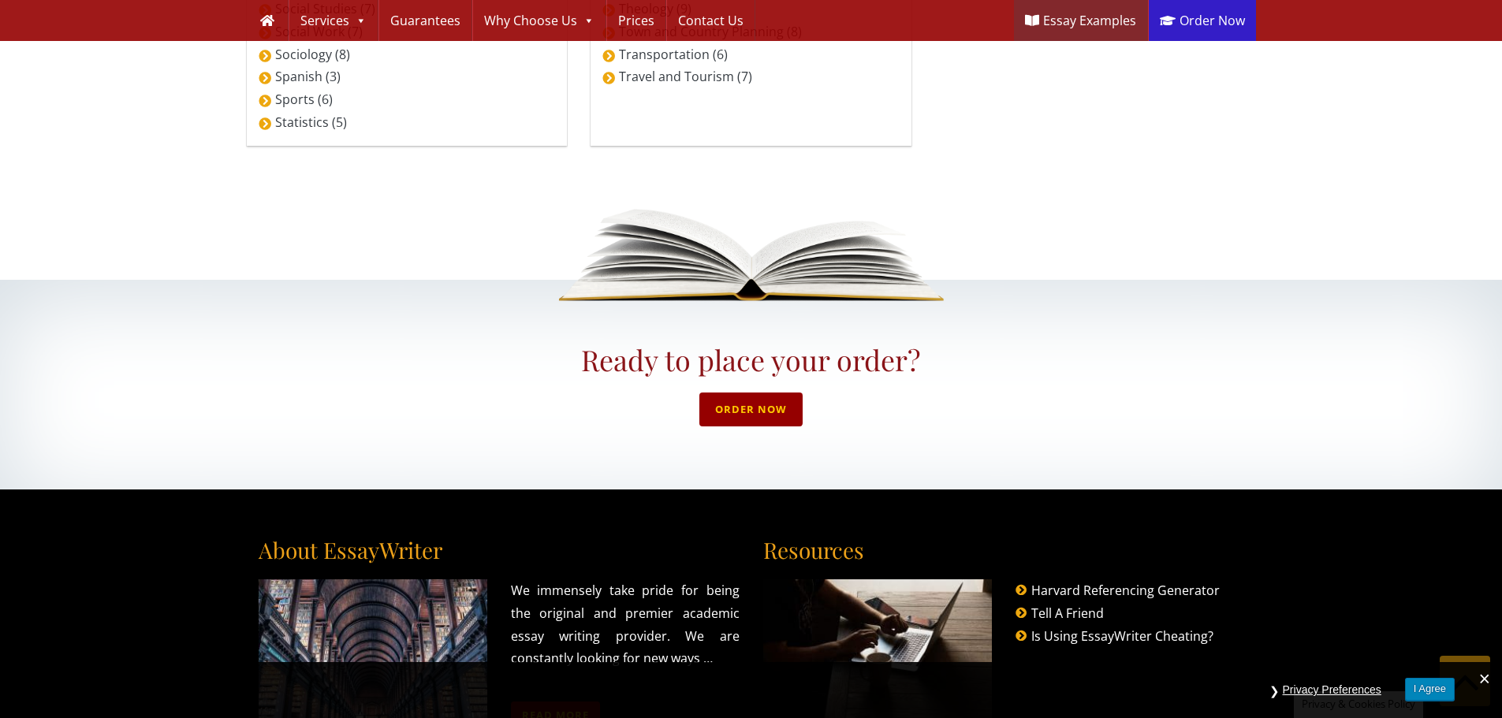
scroll to position [2490, 0]
